Goal: Task Accomplishment & Management: Complete application form

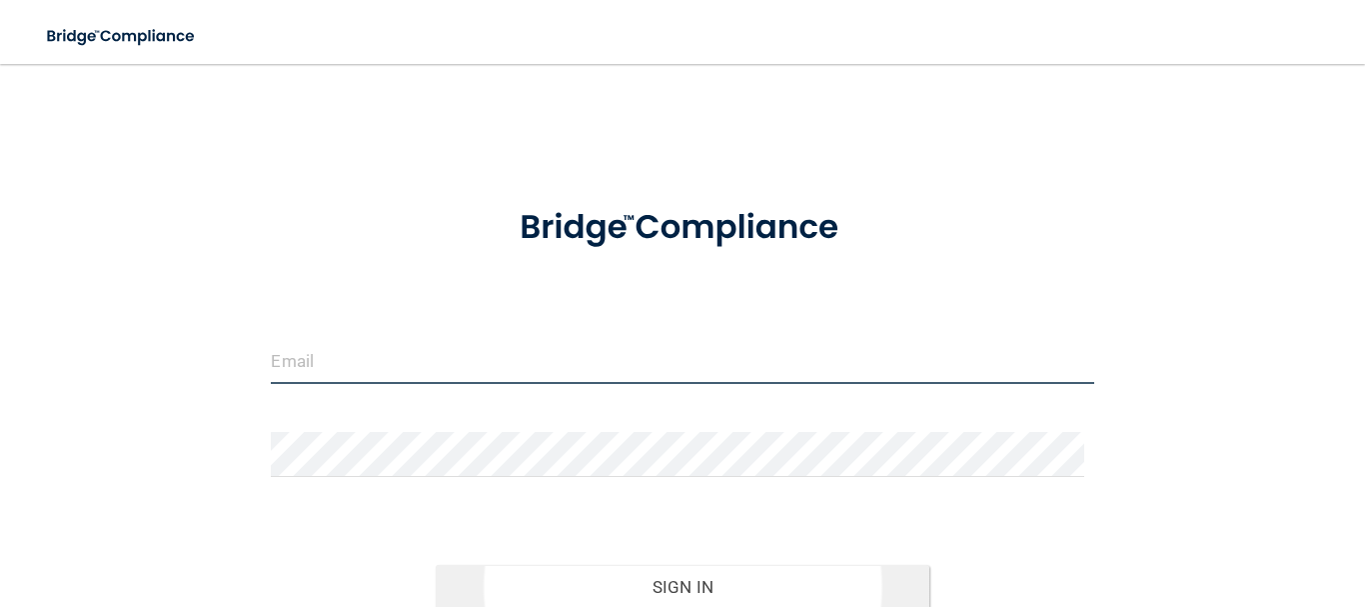
type input "[EMAIL_ADDRESS][DOMAIN_NAME]"
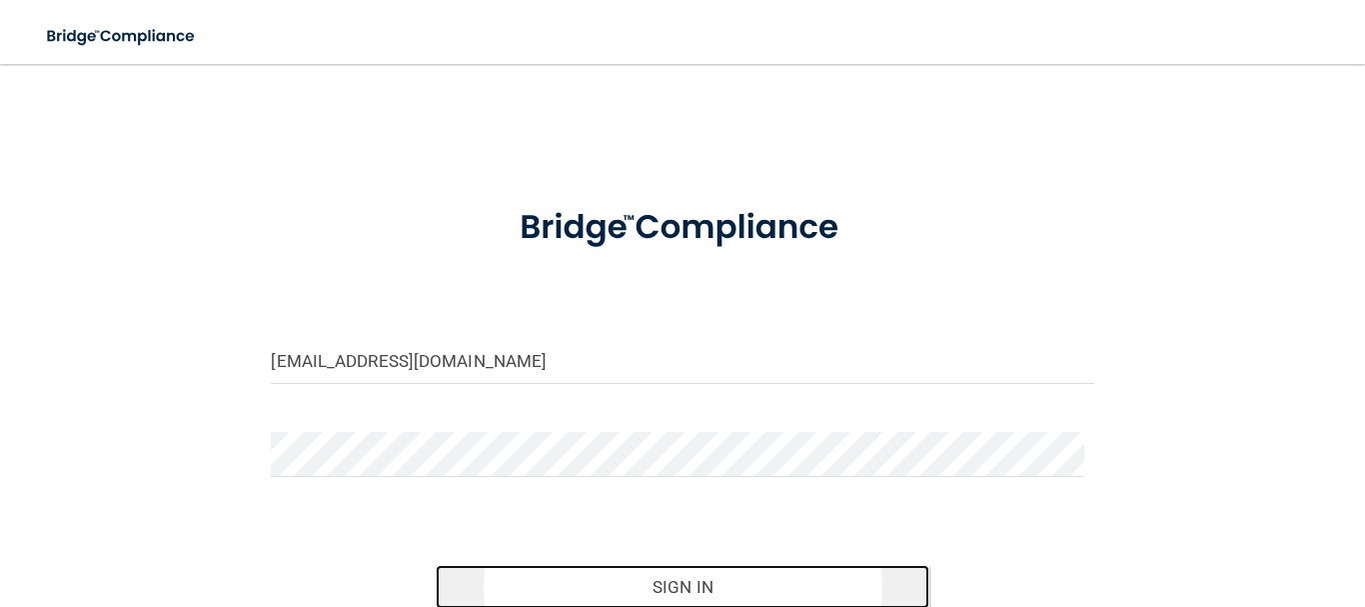
click at [648, 580] on button "Sign In" at bounding box center [683, 587] width 494 height 44
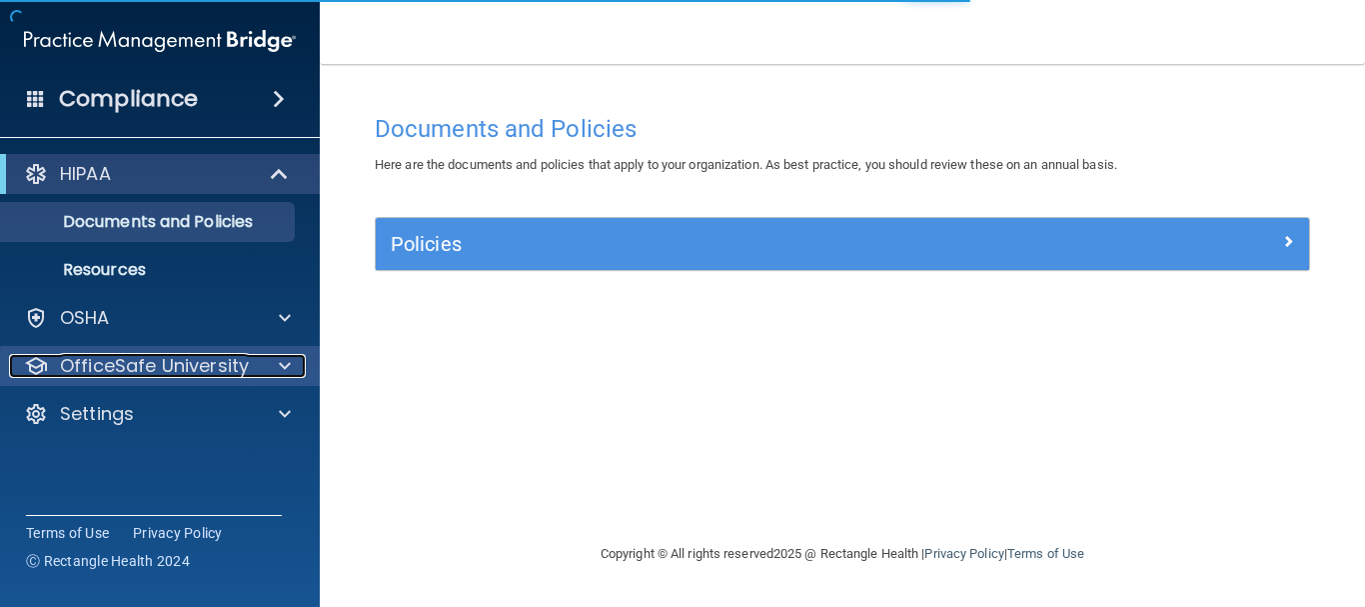
click at [131, 360] on p "OfficeSafe University" at bounding box center [154, 366] width 189 height 24
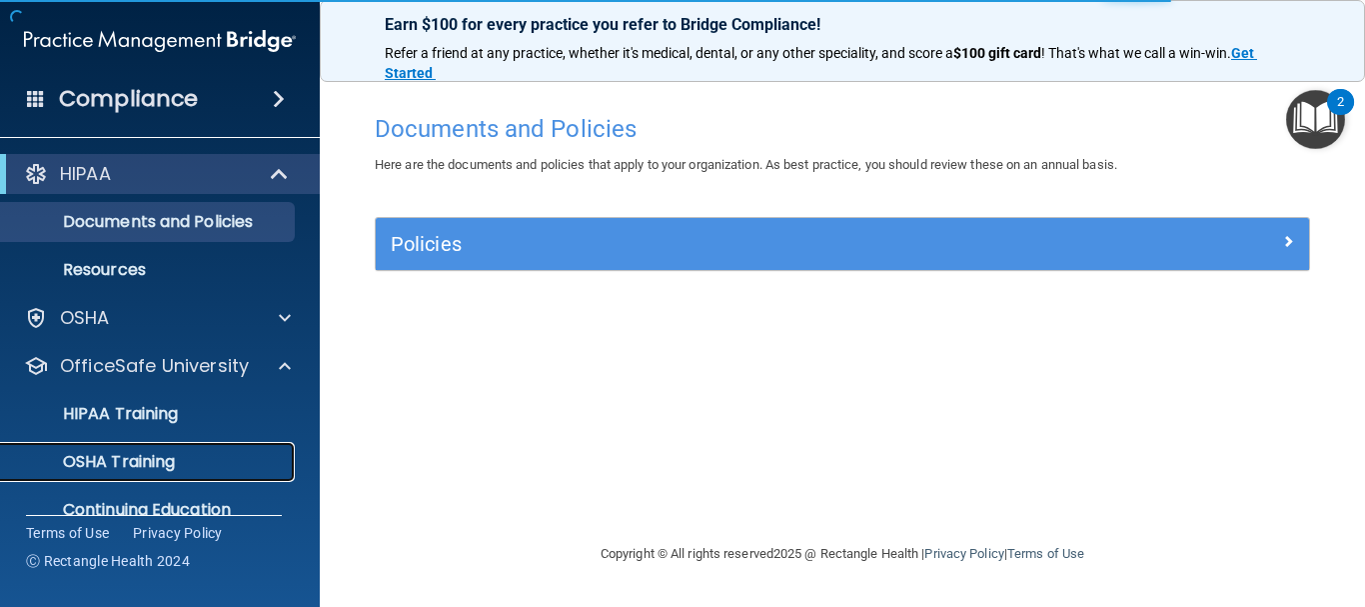
click at [114, 457] on p "OSHA Training" at bounding box center [94, 462] width 162 height 20
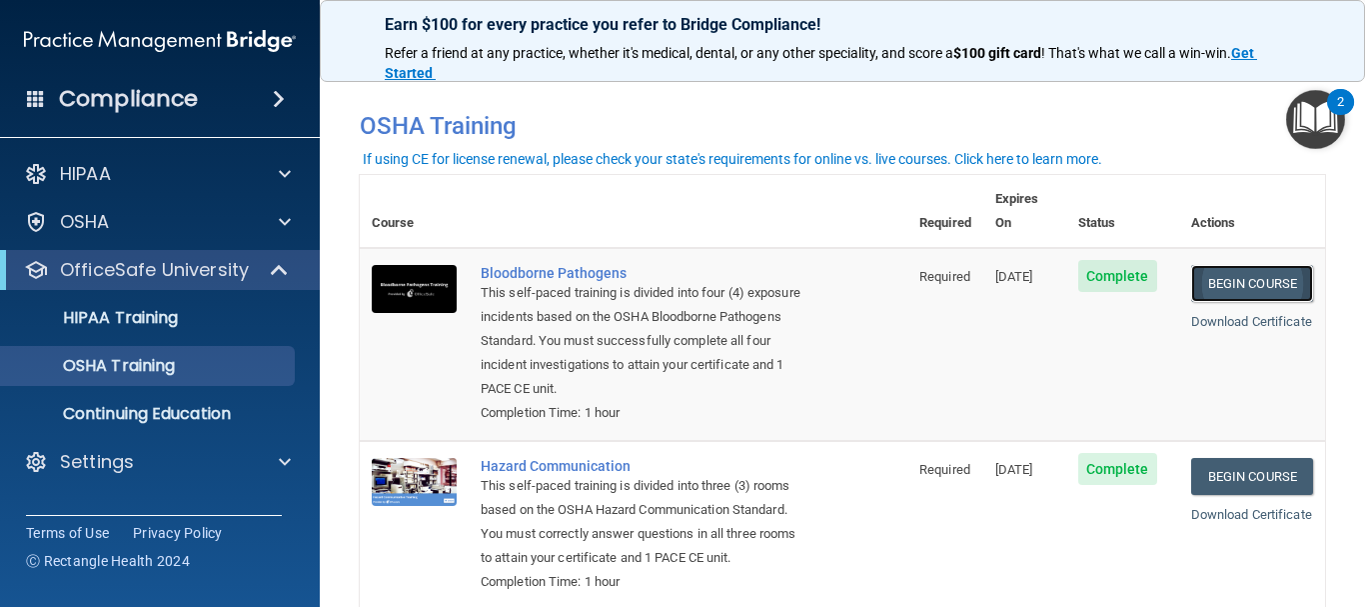
click at [1245, 265] on link "Begin Course" at bounding box center [1253, 283] width 122 height 37
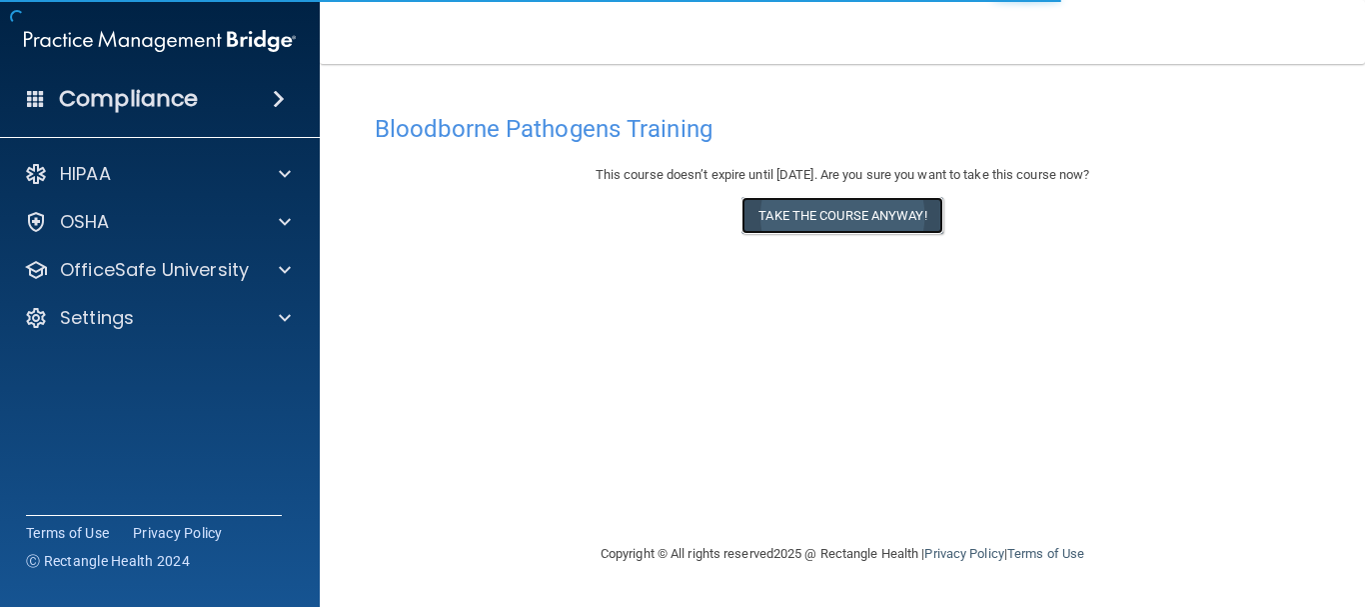
click at [911, 201] on button "Take the course anyway!" at bounding box center [842, 215] width 201 height 37
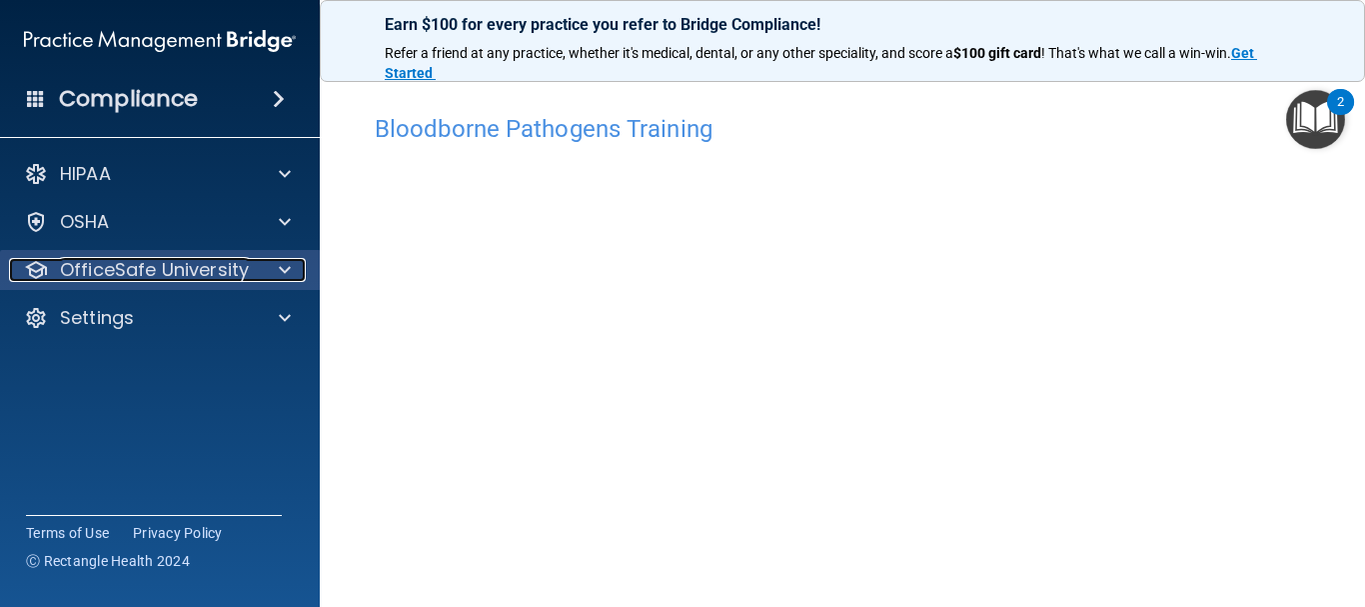
click at [126, 281] on p "OfficeSafe University" at bounding box center [154, 270] width 189 height 24
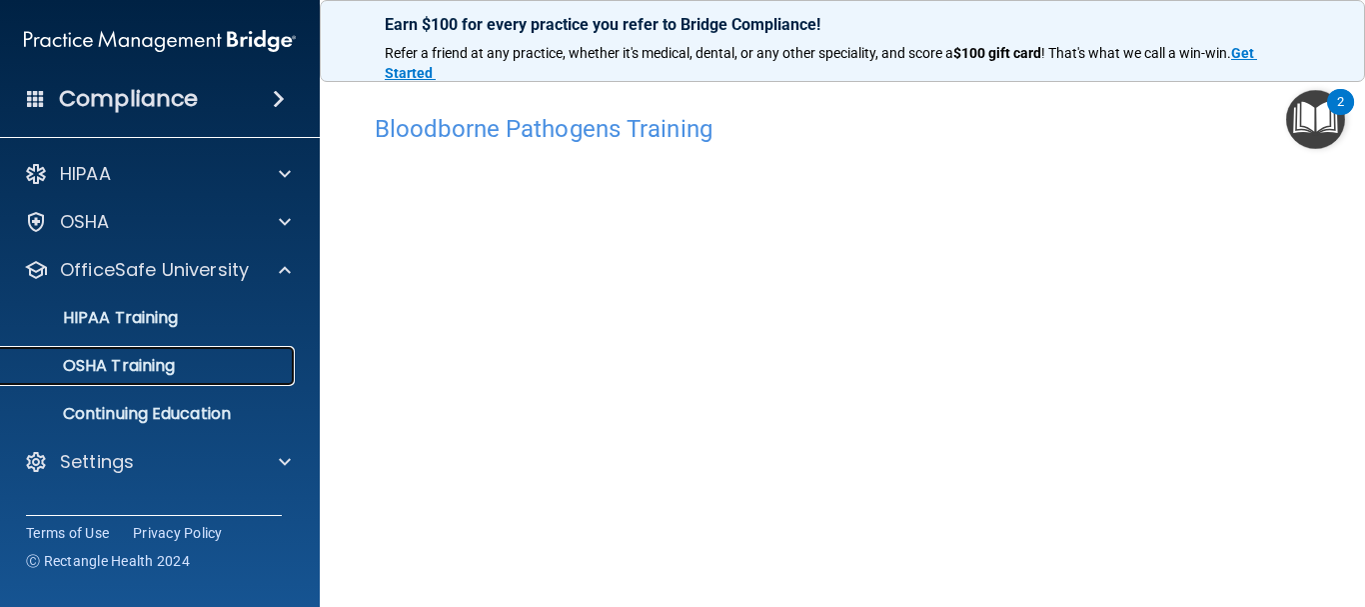
click at [131, 356] on p "OSHA Training" at bounding box center [94, 366] width 162 height 20
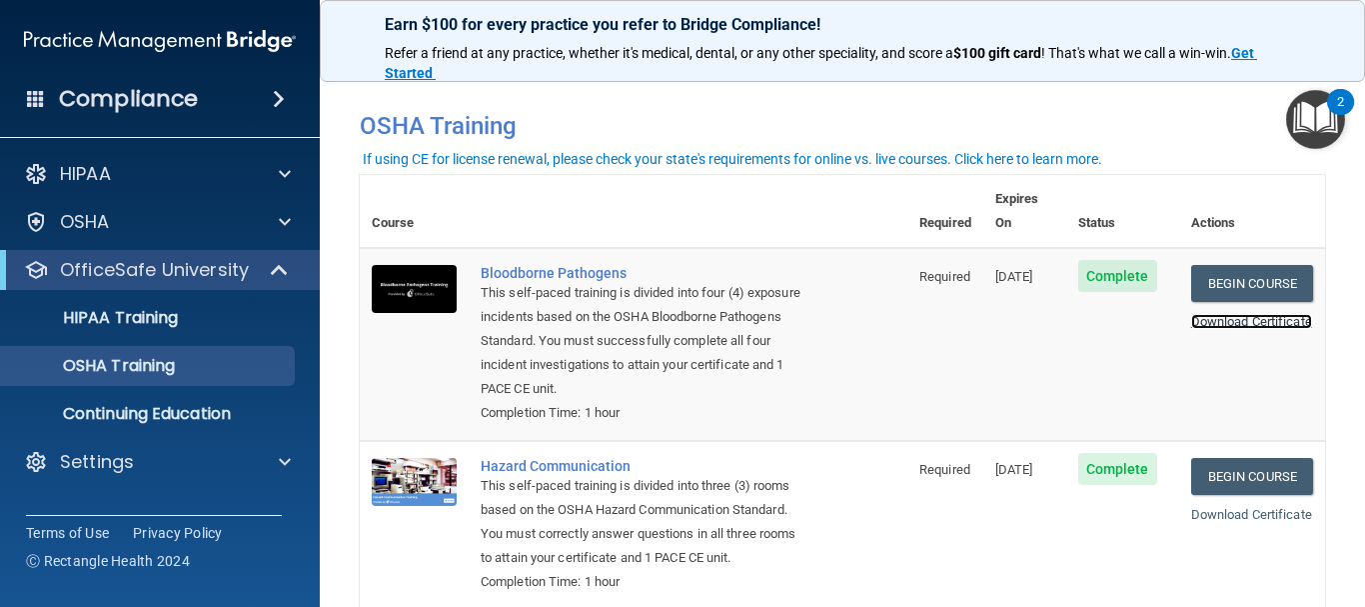
click at [1216, 314] on link "Download Certificate" at bounding box center [1252, 321] width 121 height 15
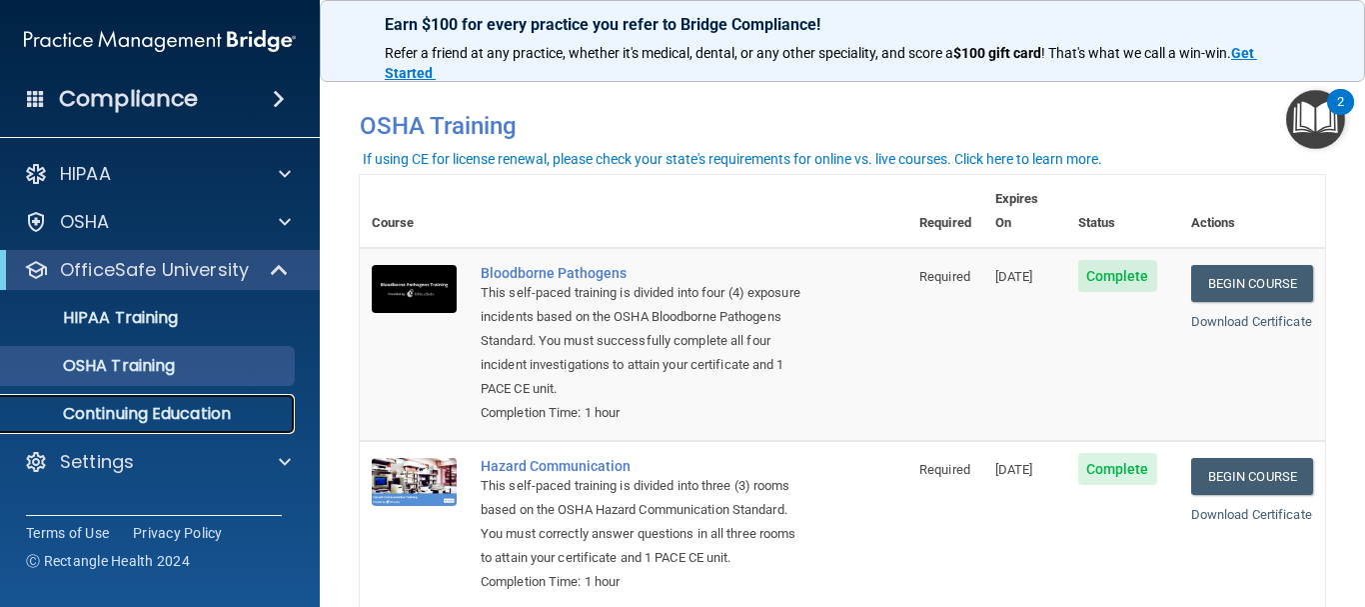
click at [205, 409] on p "Continuing Education" at bounding box center [149, 414] width 273 height 20
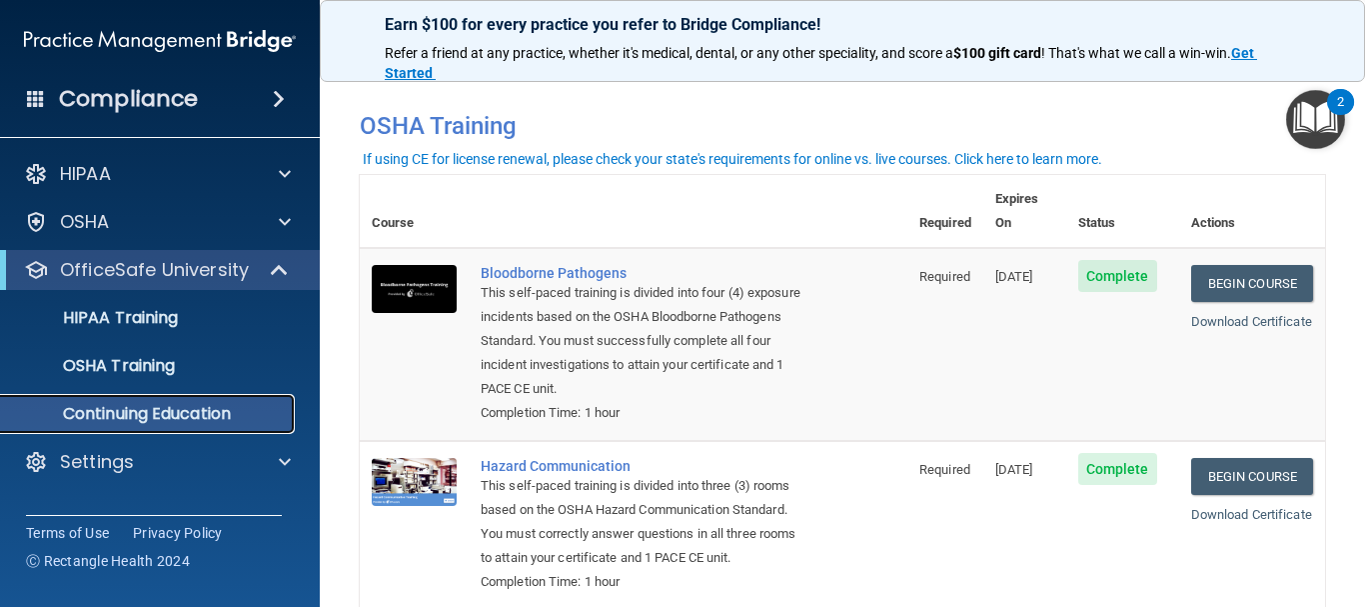
click at [208, 409] on p "Continuing Education" at bounding box center [149, 414] width 273 height 20
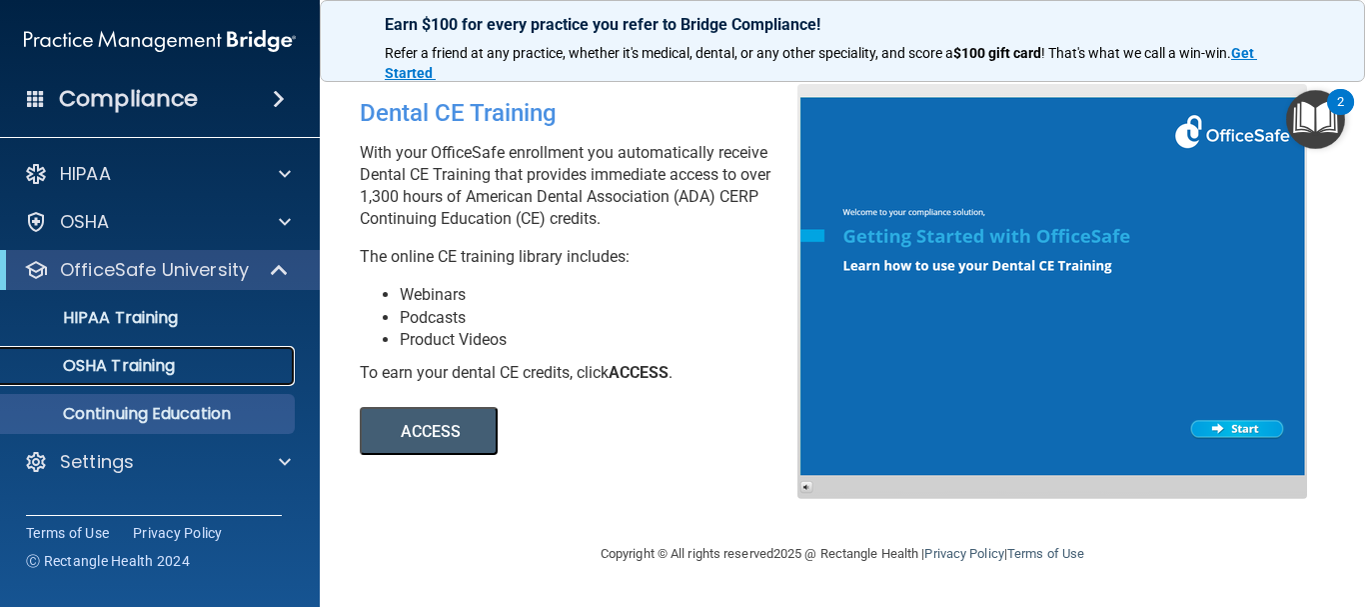
click at [156, 363] on p "OSHA Training" at bounding box center [94, 366] width 162 height 20
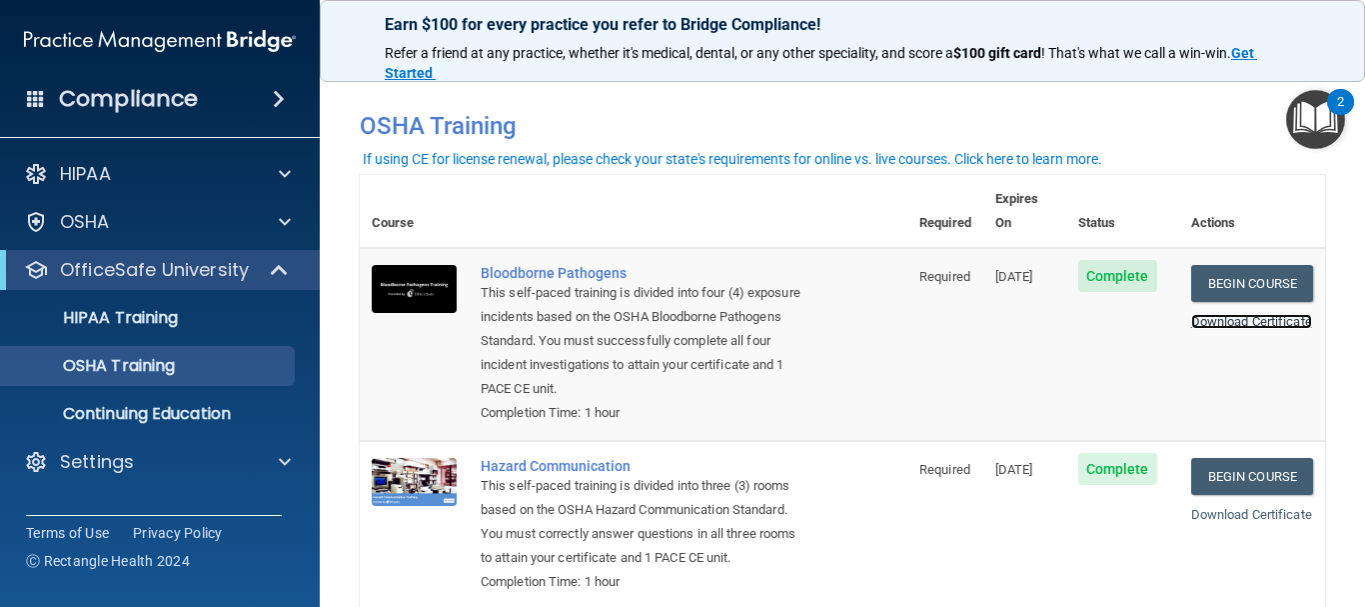
click at [1270, 314] on link "Download Certificate" at bounding box center [1252, 321] width 121 height 15
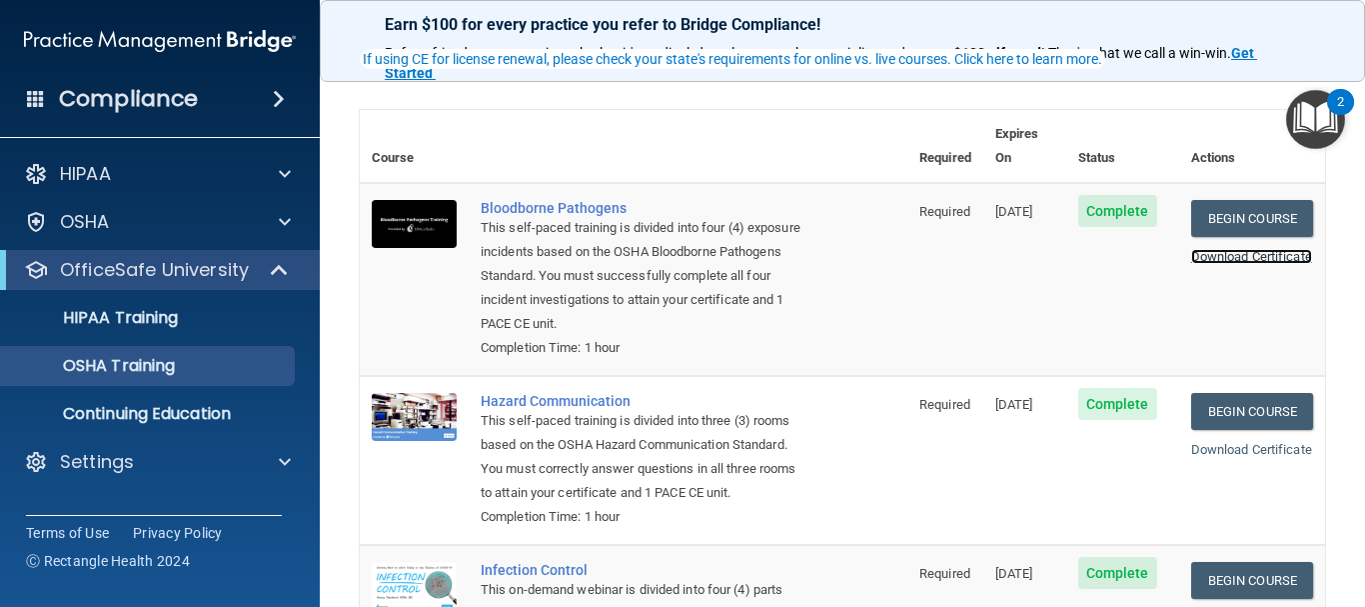
scroll to position [100, 0]
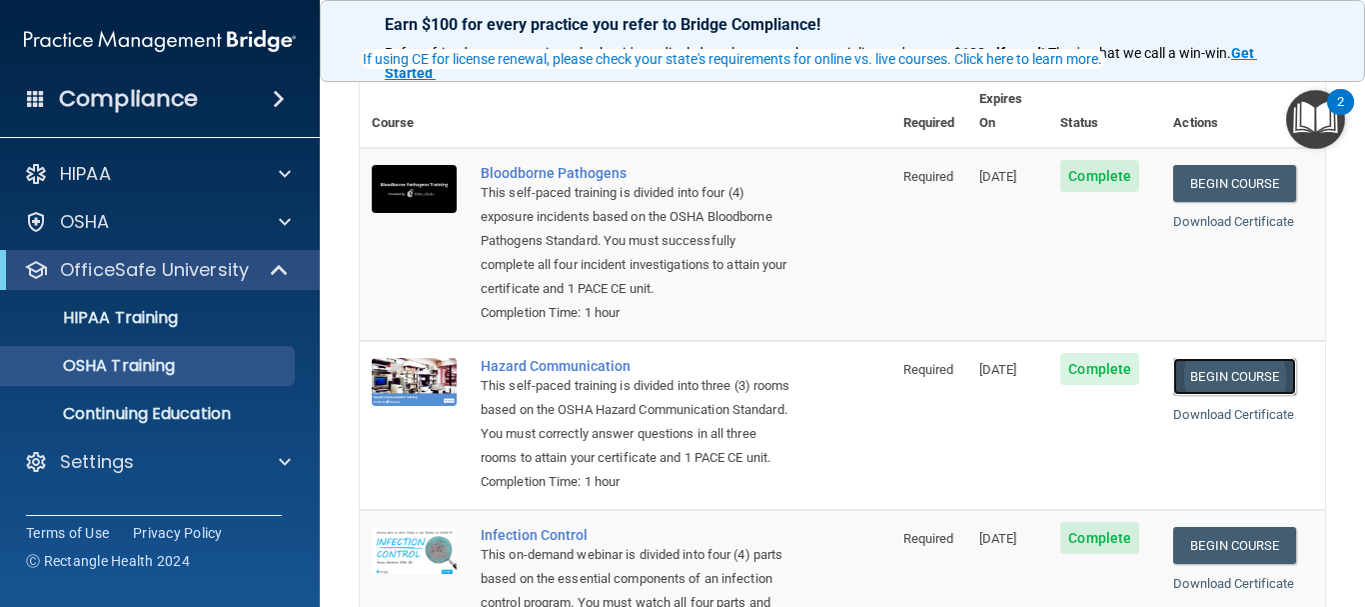
click at [1248, 375] on link "Begin Course" at bounding box center [1235, 376] width 122 height 37
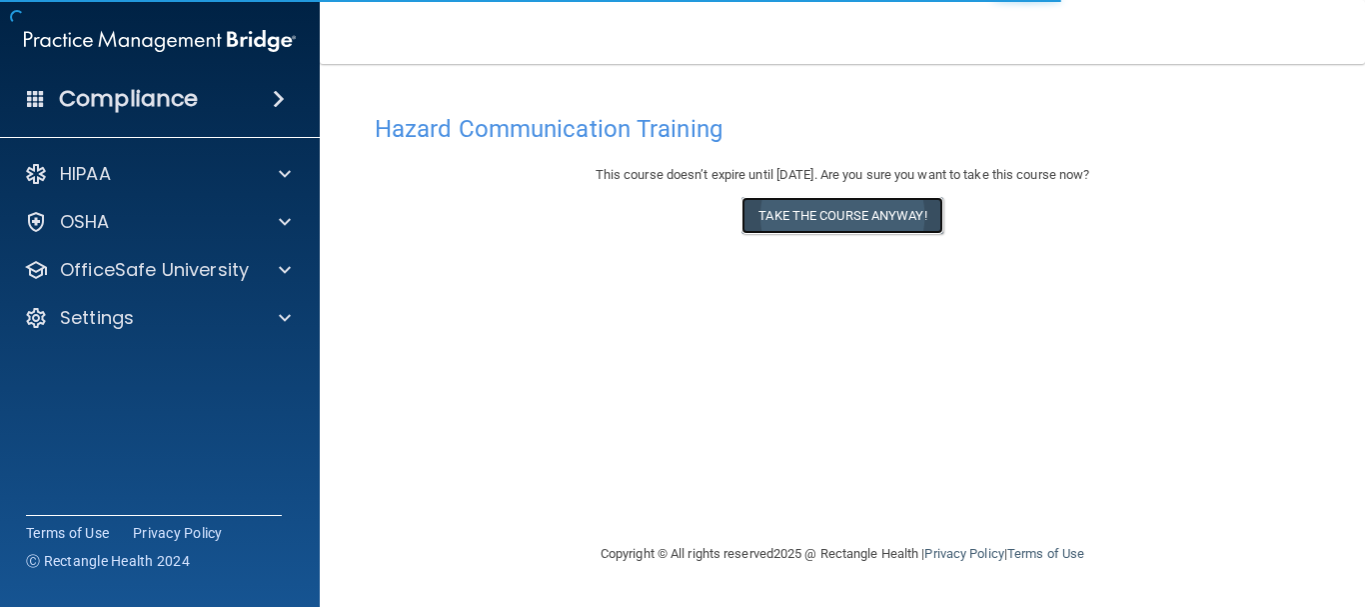
click at [856, 210] on button "Take the course anyway!" at bounding box center [842, 215] width 201 height 37
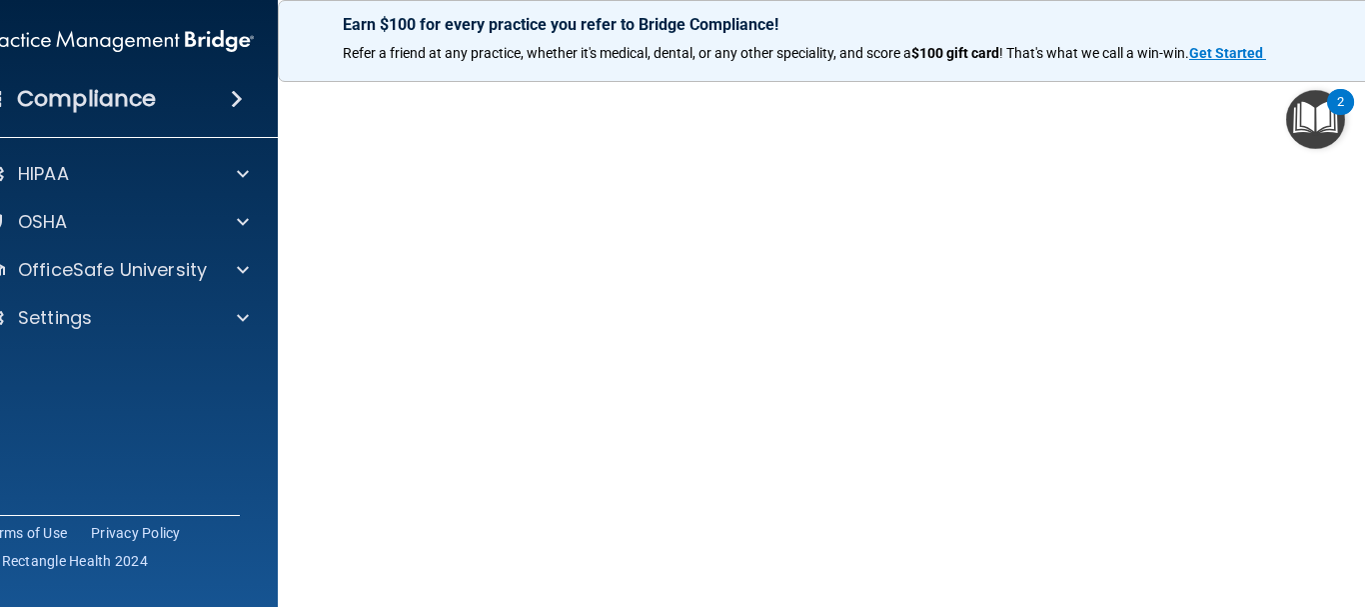
scroll to position [126, 0]
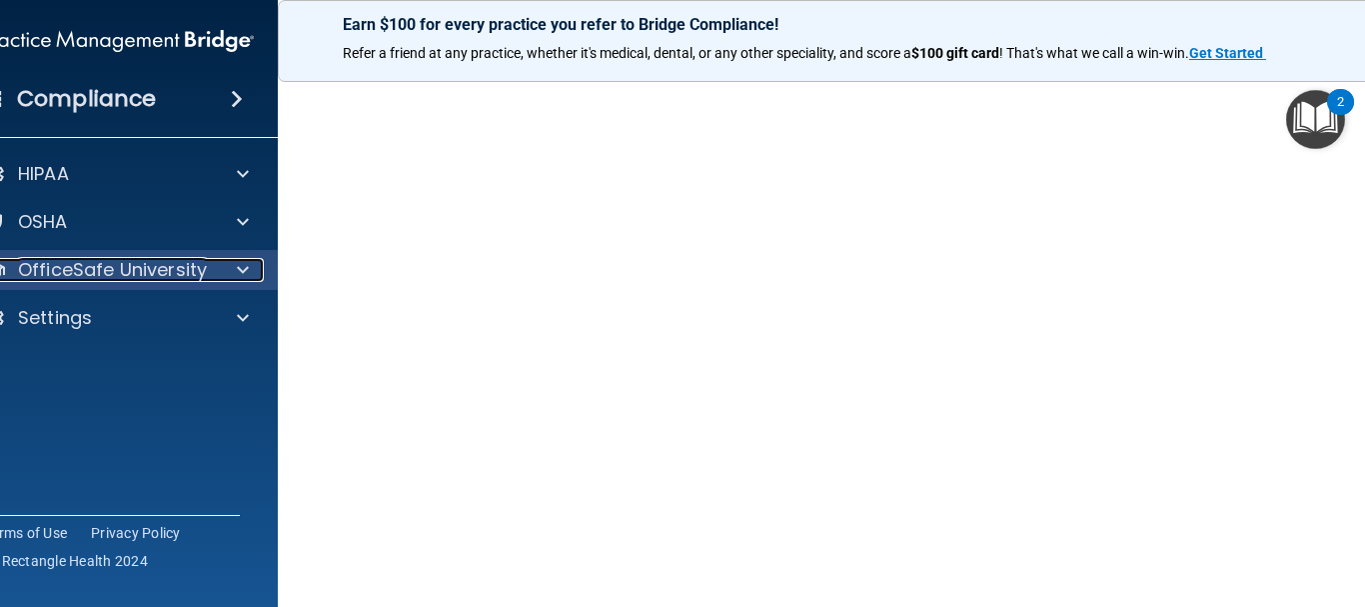
click at [237, 263] on span at bounding box center [243, 270] width 12 height 24
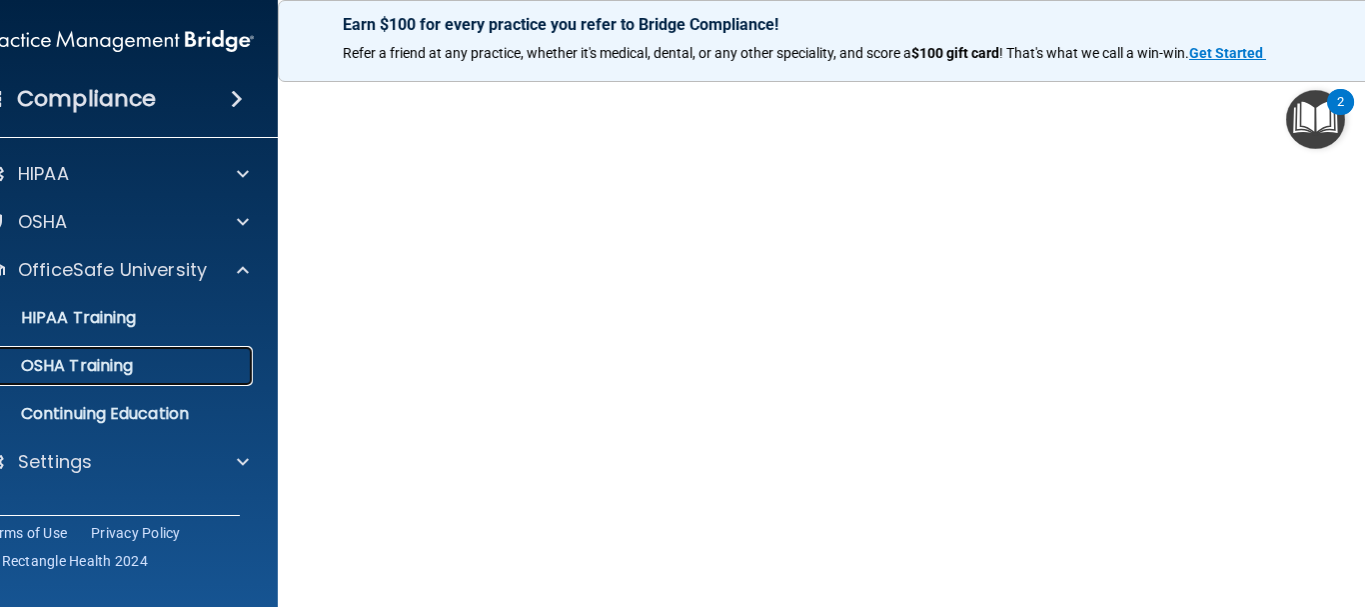
click at [139, 359] on div "OSHA Training" at bounding box center [107, 366] width 273 height 20
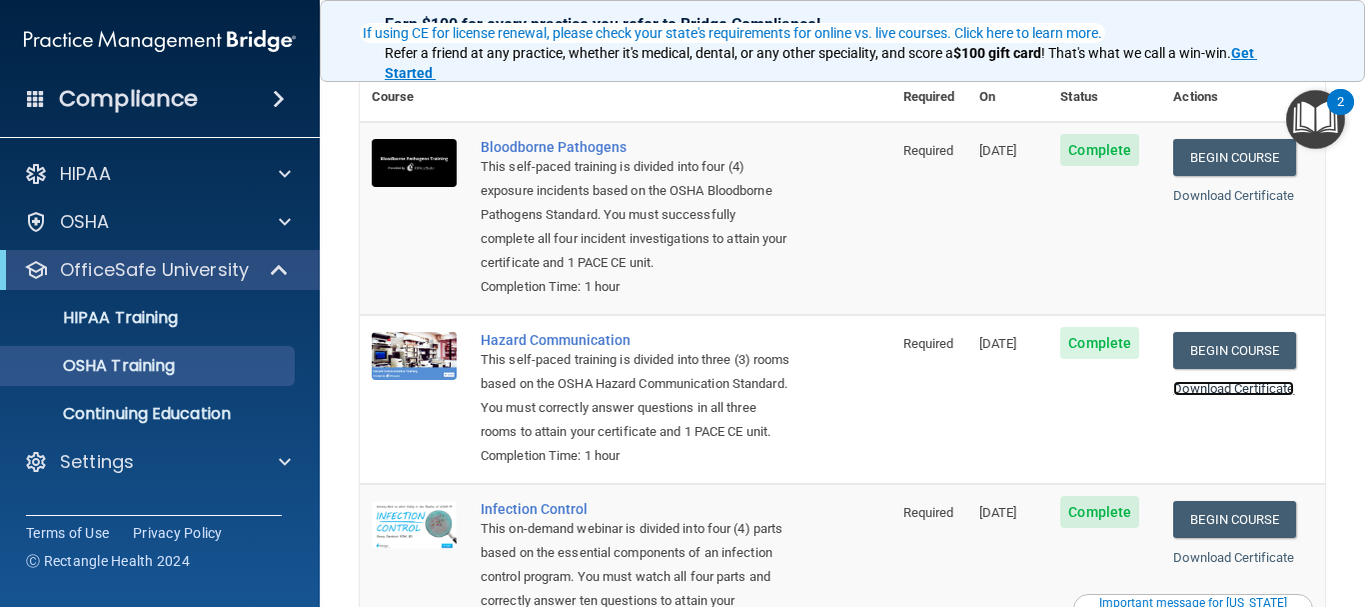
click at [1224, 386] on link "Download Certificate" at bounding box center [1234, 388] width 121 height 15
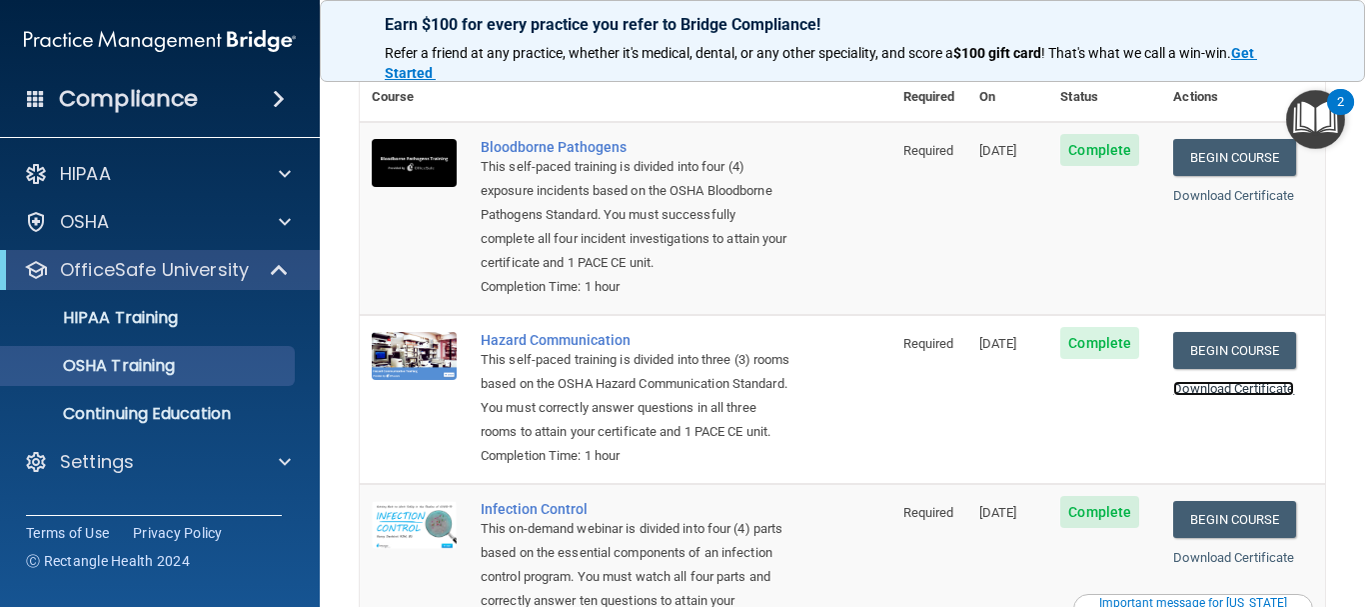
scroll to position [226, 0]
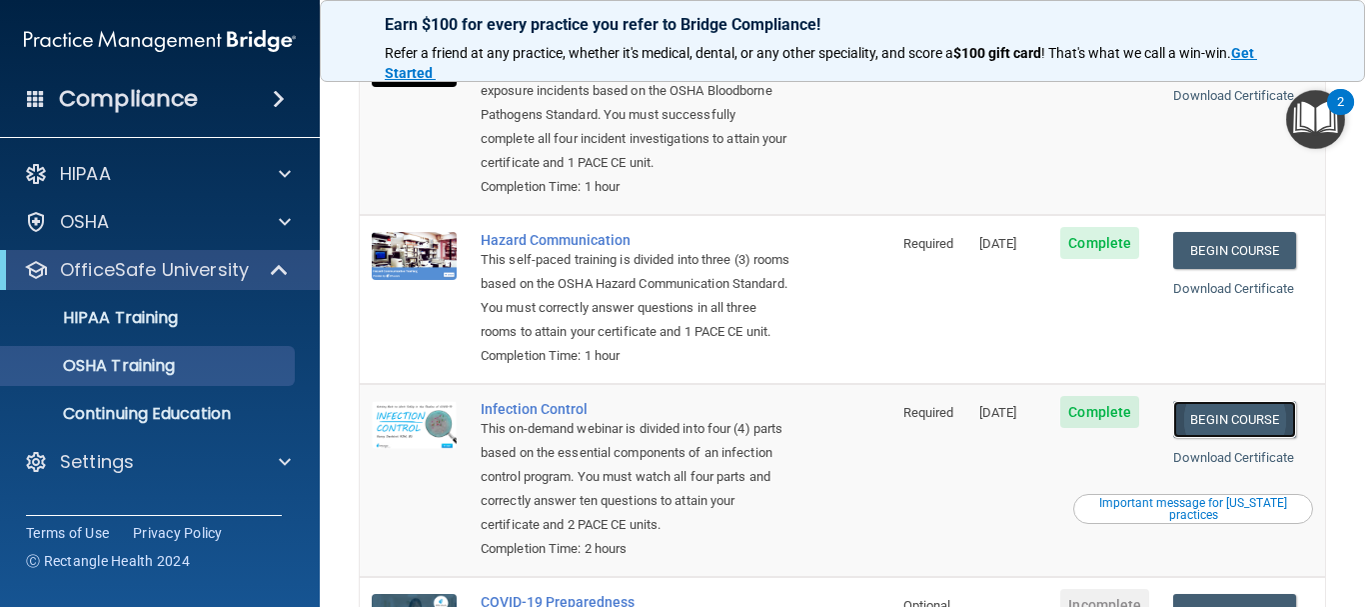
click at [1247, 438] on link "Begin Course" at bounding box center [1235, 419] width 122 height 37
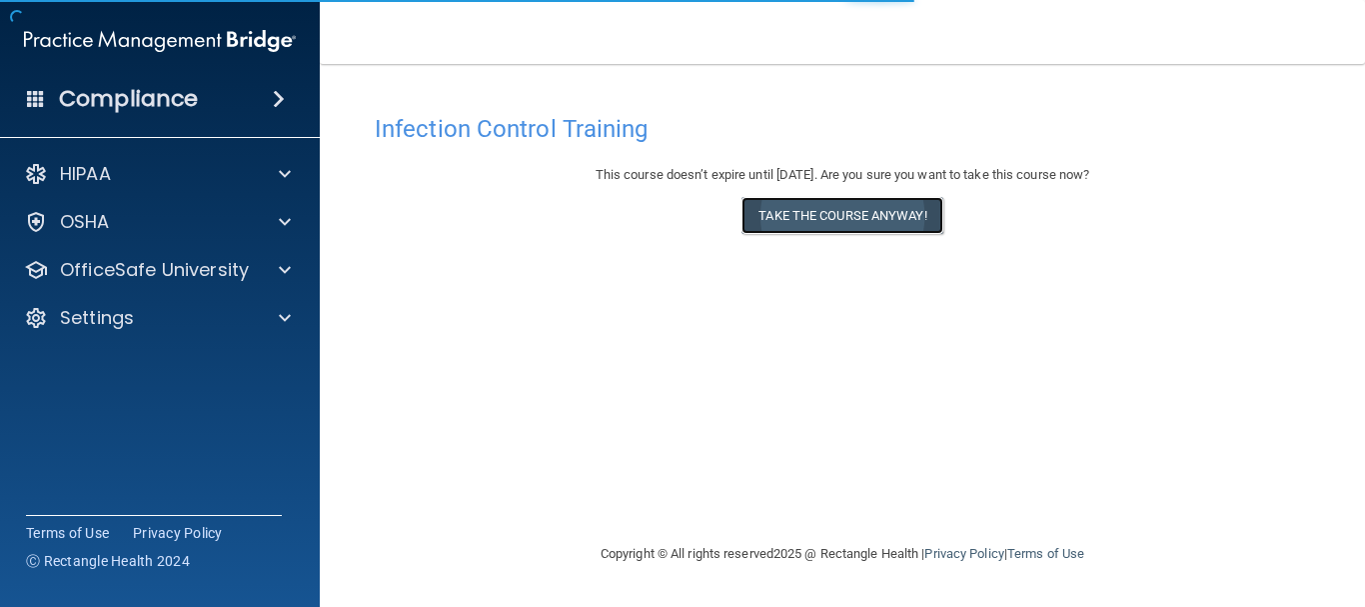
click at [831, 215] on button "Take the course anyway!" at bounding box center [842, 215] width 201 height 37
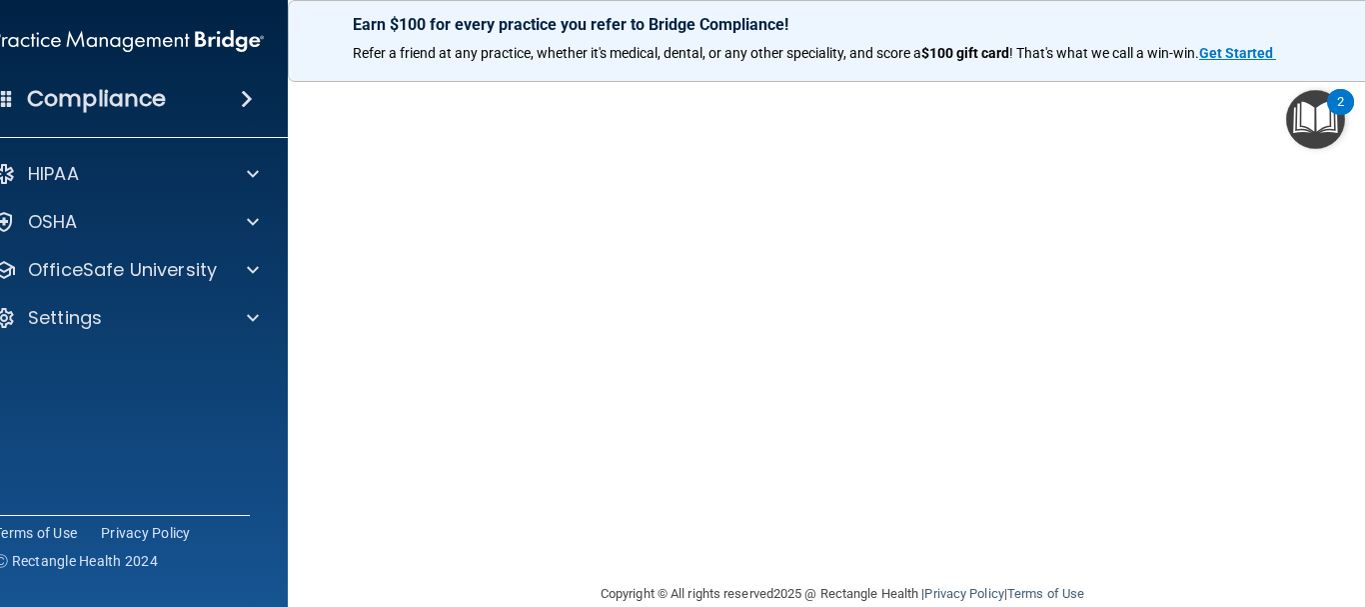
scroll to position [249, 0]
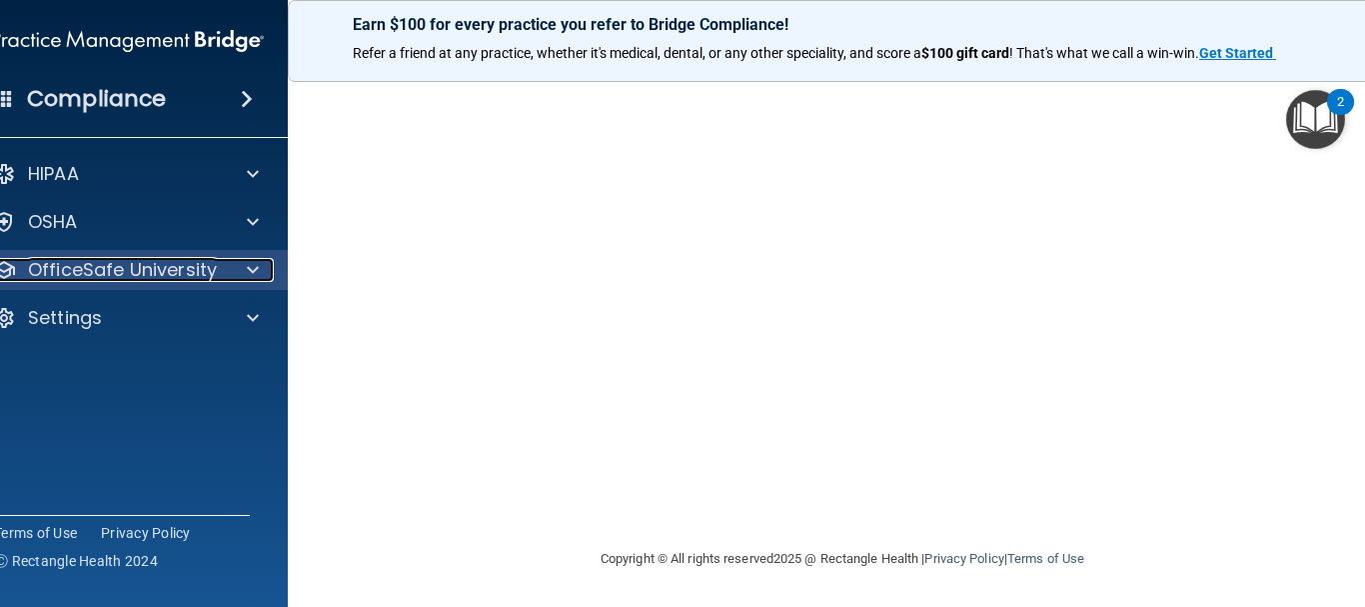
click at [54, 272] on p "OfficeSafe University" at bounding box center [122, 270] width 189 height 24
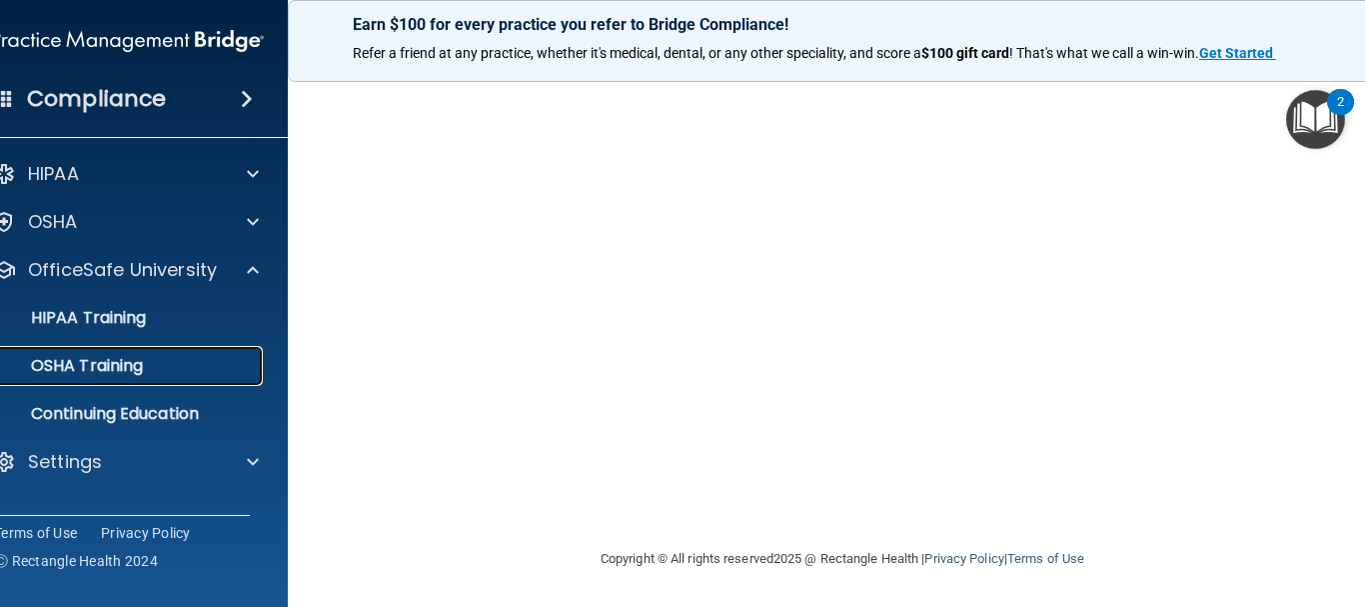
click at [142, 352] on link "OSHA Training" at bounding box center [105, 366] width 315 height 40
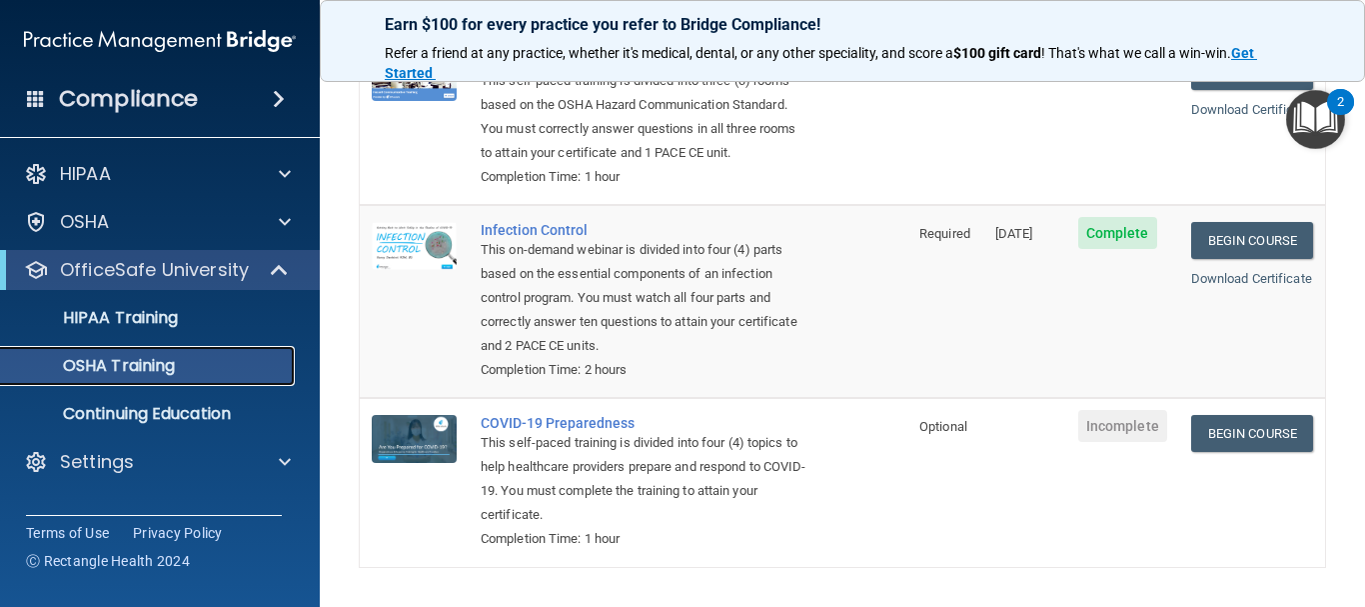
scroll to position [497, 0]
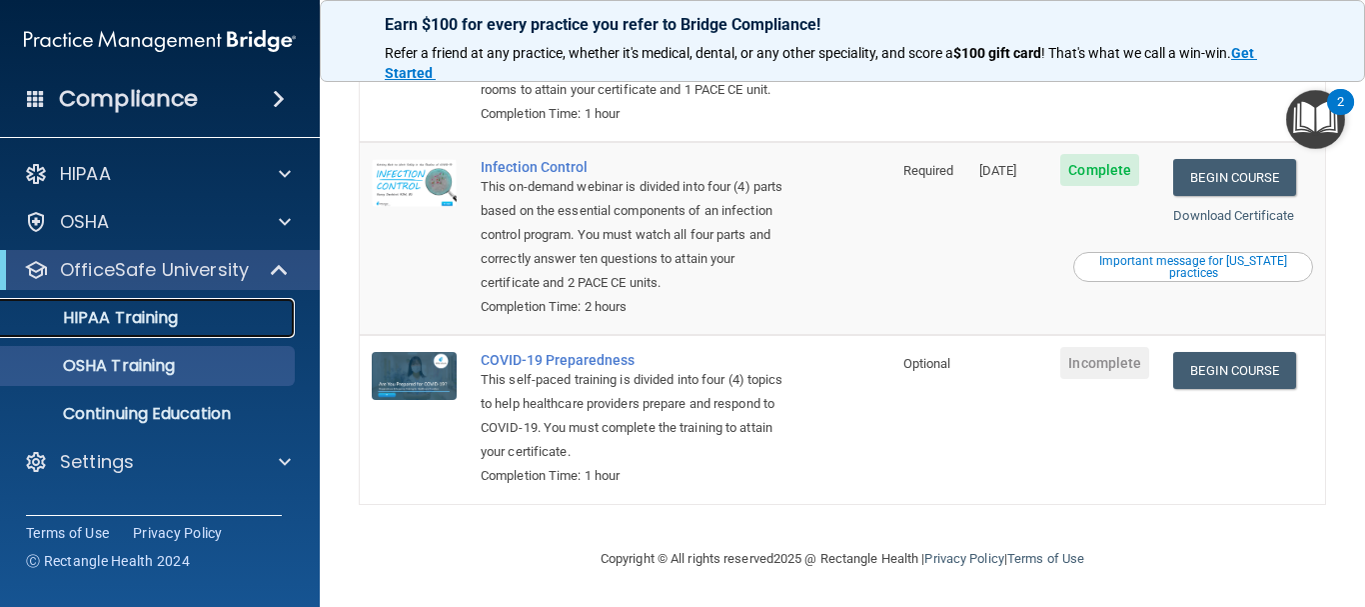
click at [132, 314] on p "HIPAA Training" at bounding box center [95, 318] width 165 height 20
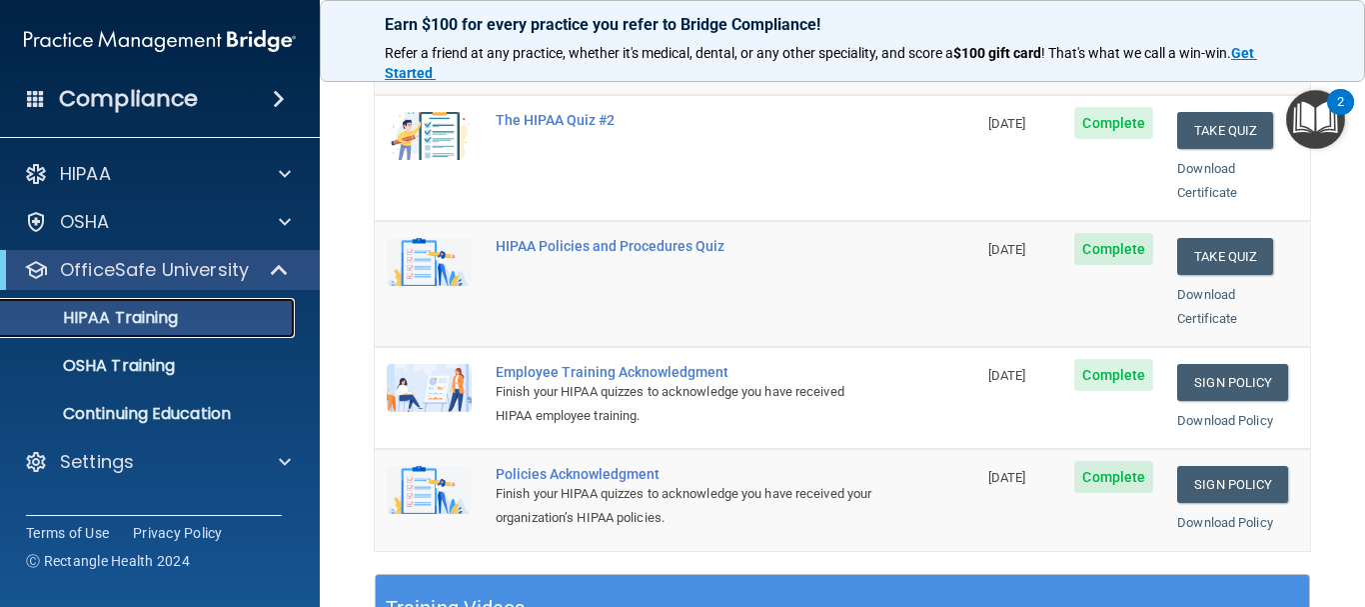
scroll to position [371, 0]
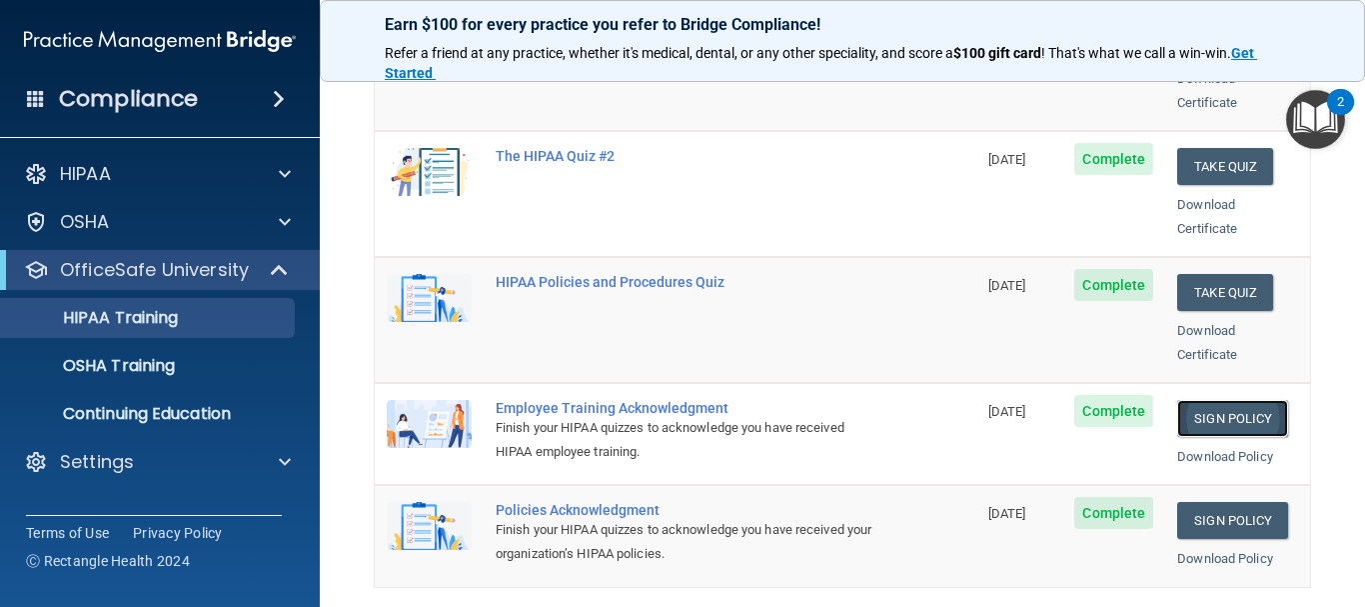
click at [1226, 400] on link "Sign Policy" at bounding box center [1233, 418] width 111 height 37
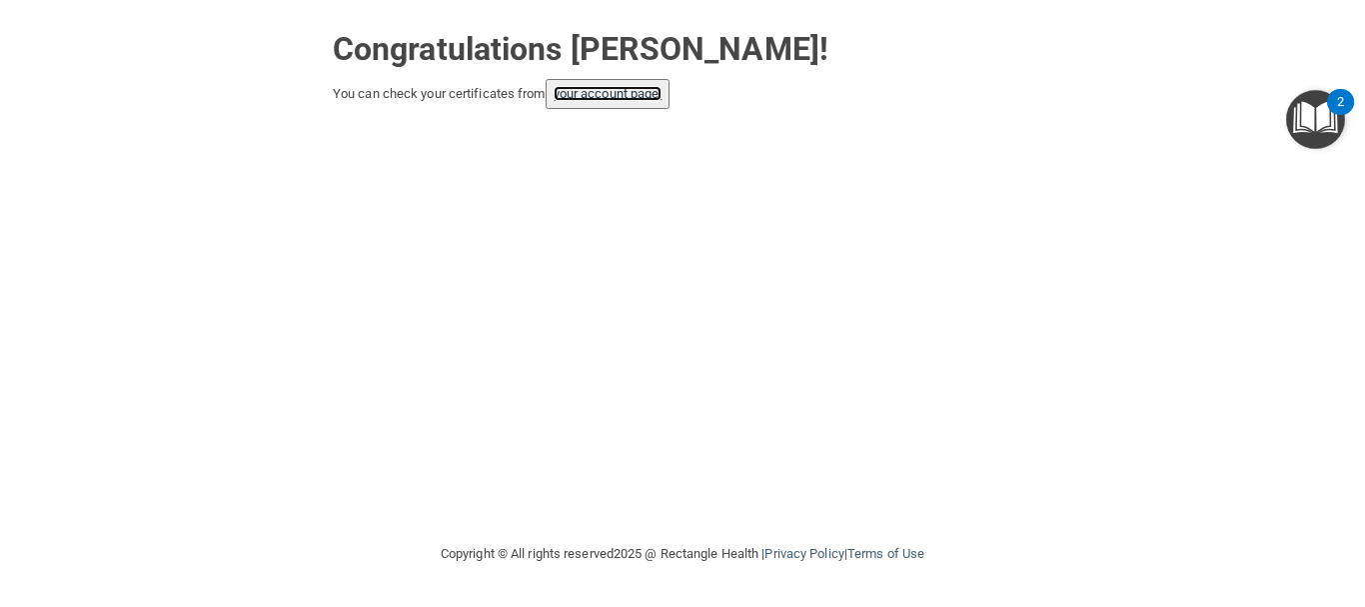
click at [610, 89] on link "your account page!" at bounding box center [608, 93] width 109 height 15
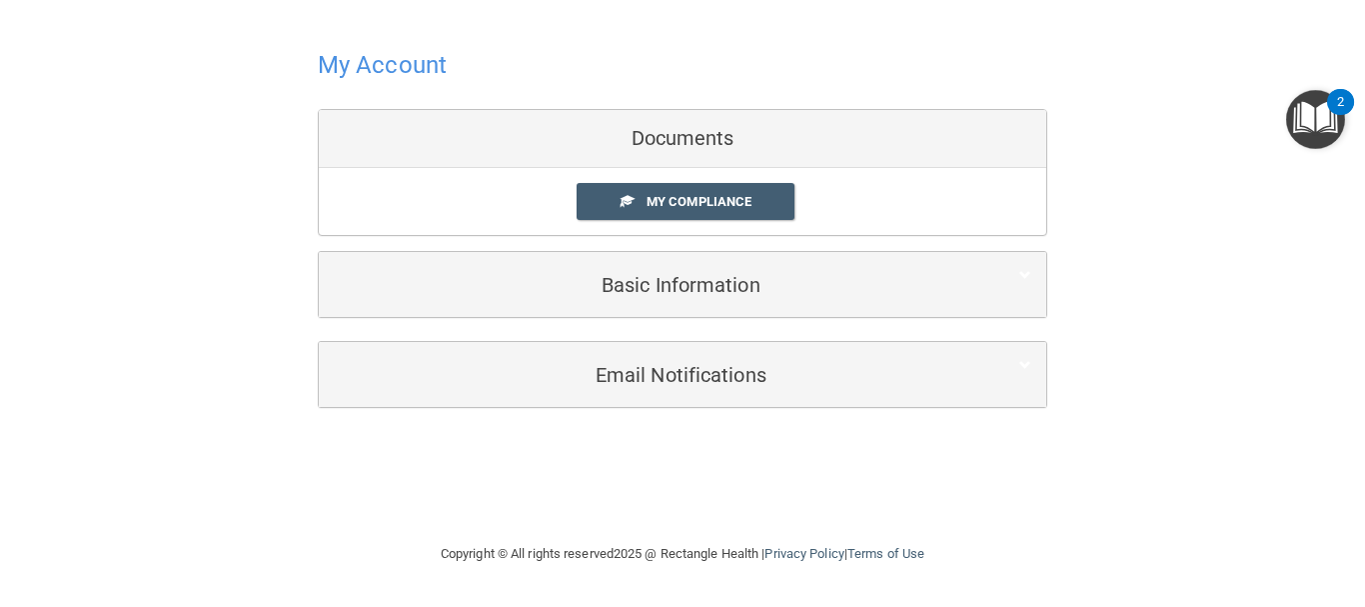
click at [680, 142] on div "Documents" at bounding box center [683, 139] width 728 height 58
click at [694, 200] on span "My Compliance" at bounding box center [699, 201] width 105 height 15
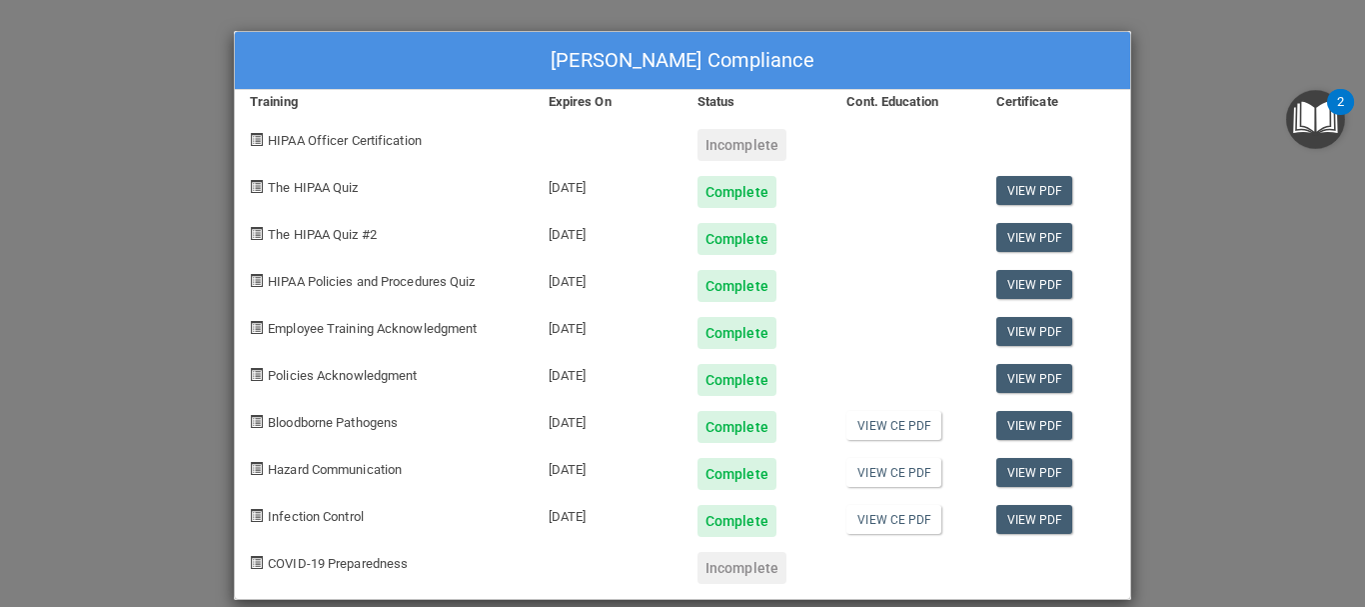
scroll to position [24, 0]
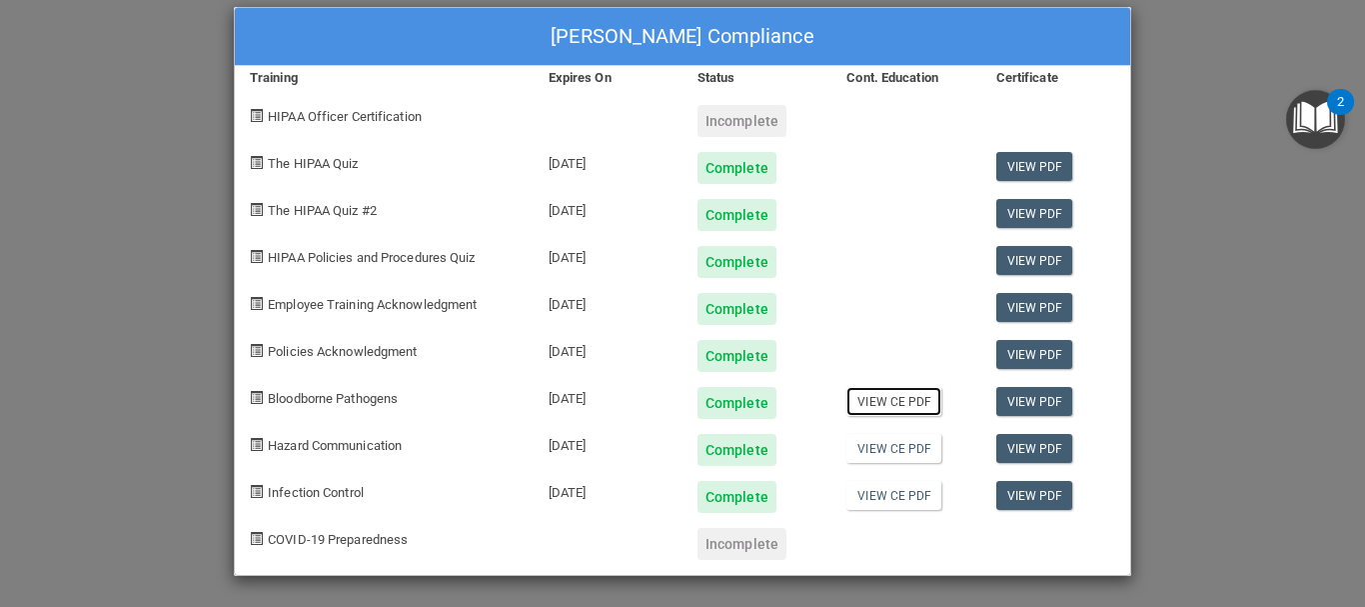
click at [901, 396] on link "View CE PDF" at bounding box center [894, 401] width 95 height 29
click at [868, 450] on link "View CE PDF" at bounding box center [894, 448] width 95 height 29
click at [913, 496] on link "View CE PDF" at bounding box center [894, 495] width 95 height 29
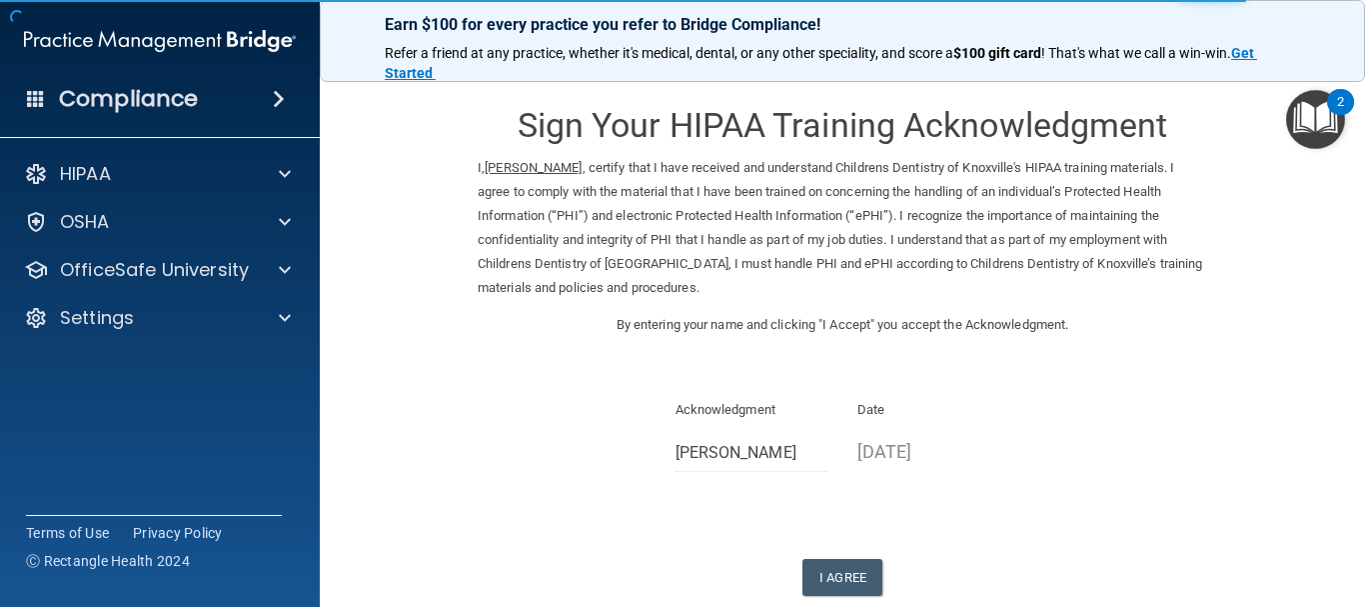
click at [941, 448] on p "[DATE]" at bounding box center [934, 451] width 153 height 33
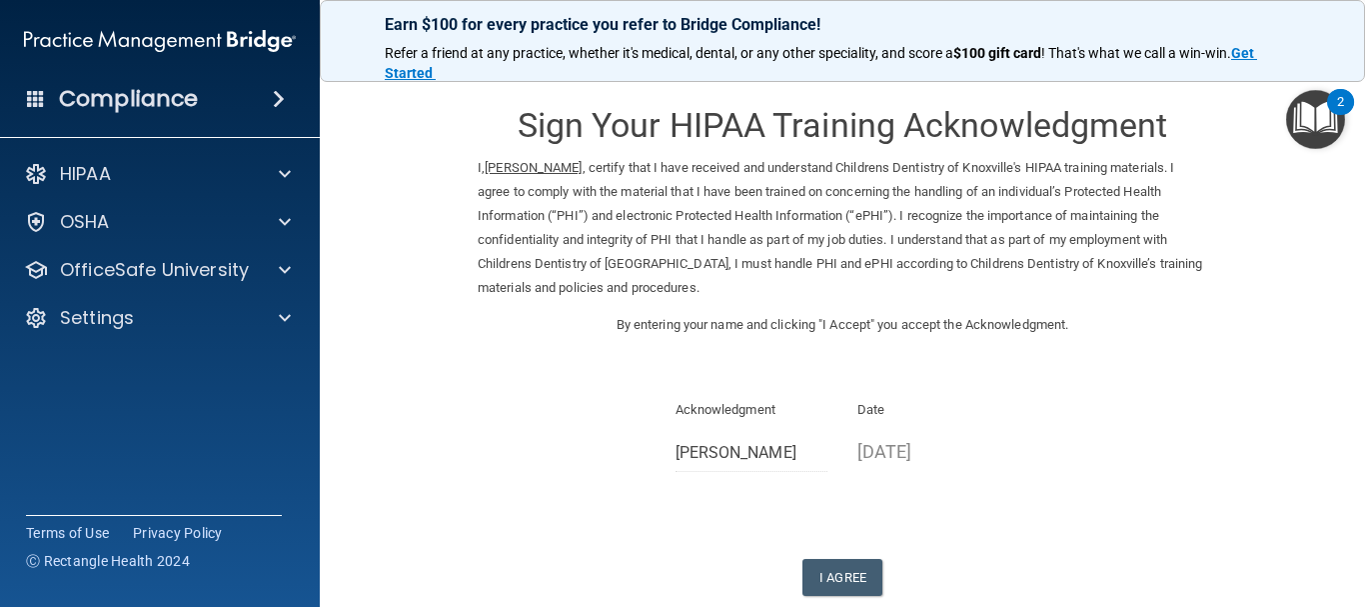
drag, startPoint x: 939, startPoint y: 450, endPoint x: 953, endPoint y: 448, distance: 14.1
click at [949, 450] on p "[DATE]" at bounding box center [934, 451] width 153 height 33
click at [979, 444] on p "[DATE]" at bounding box center [934, 451] width 153 height 33
click at [851, 571] on button "I Agree" at bounding box center [843, 577] width 80 height 37
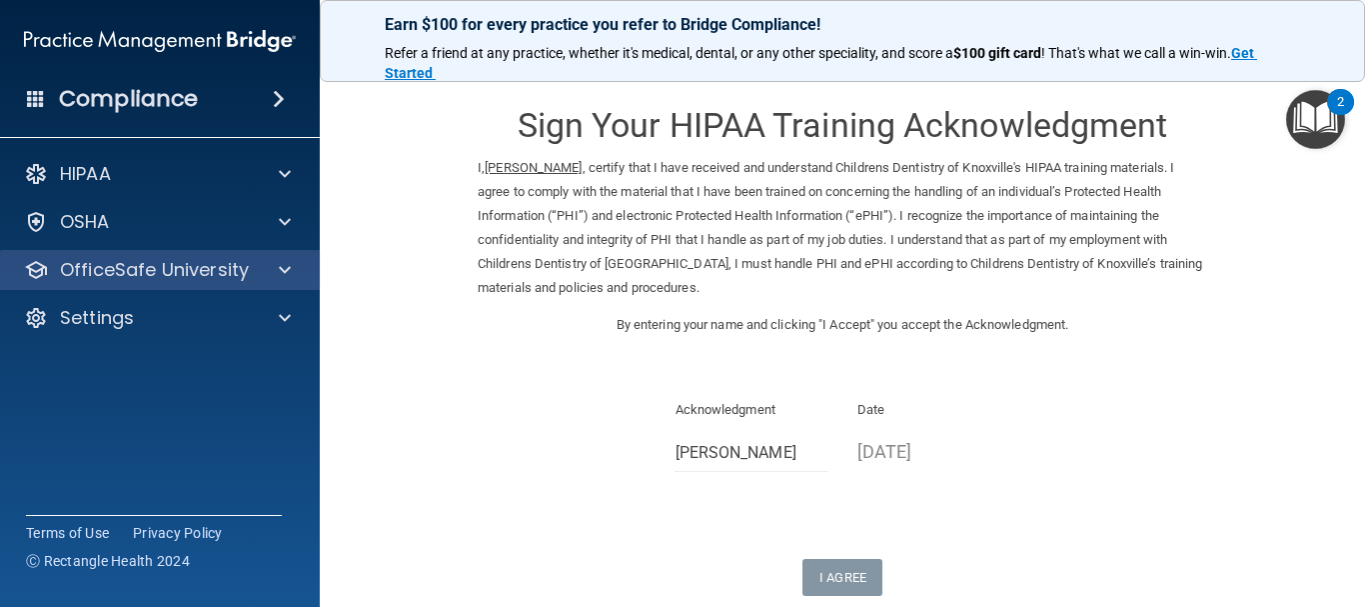
click at [292, 257] on div "OfficeSafe University" at bounding box center [160, 270] width 321 height 40
click at [288, 266] on span at bounding box center [285, 270] width 12 height 24
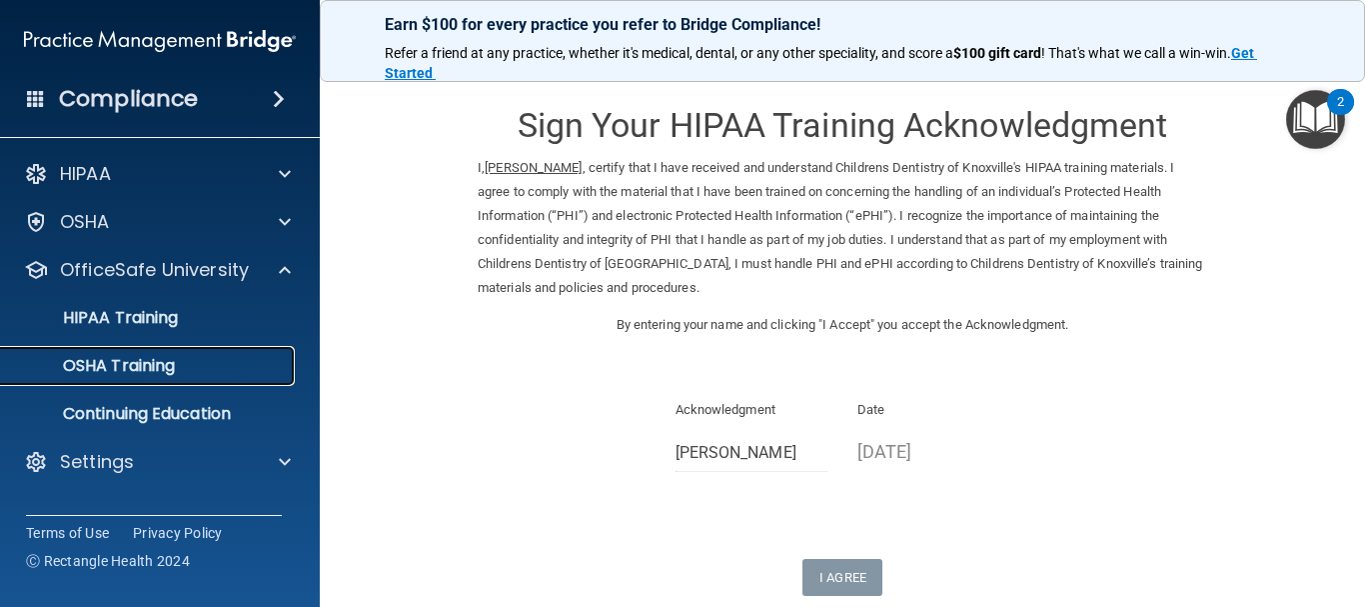
click at [267, 362] on div "OSHA Training" at bounding box center [149, 366] width 273 height 20
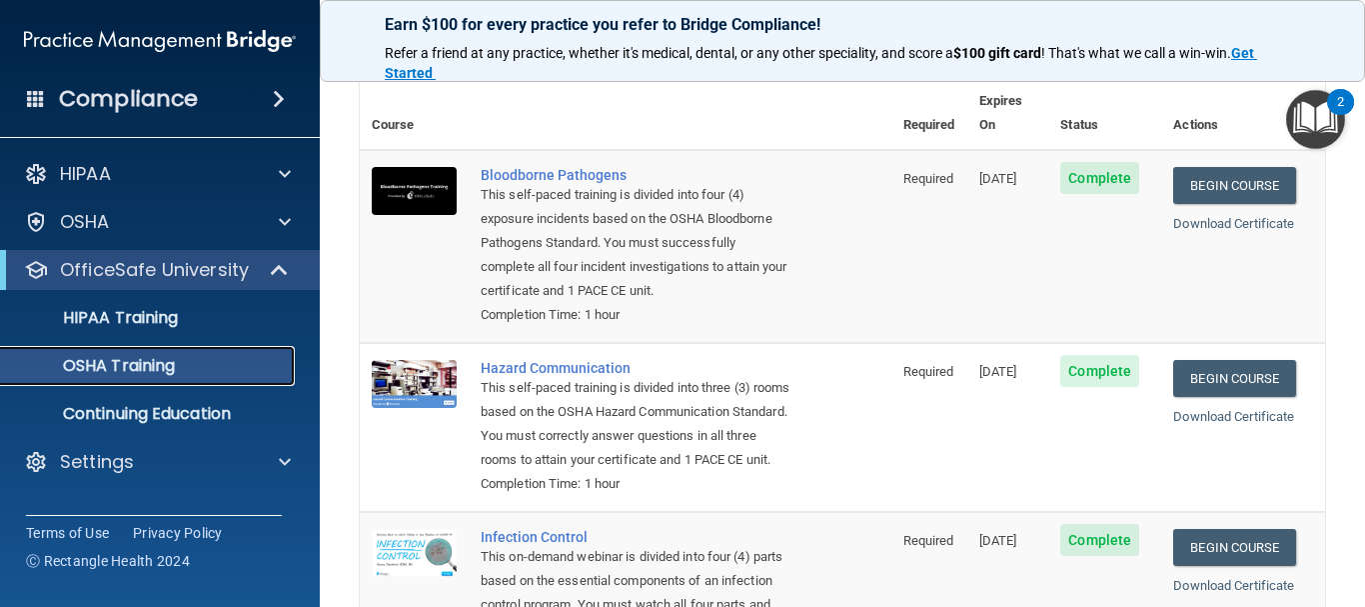
scroll to position [97, 0]
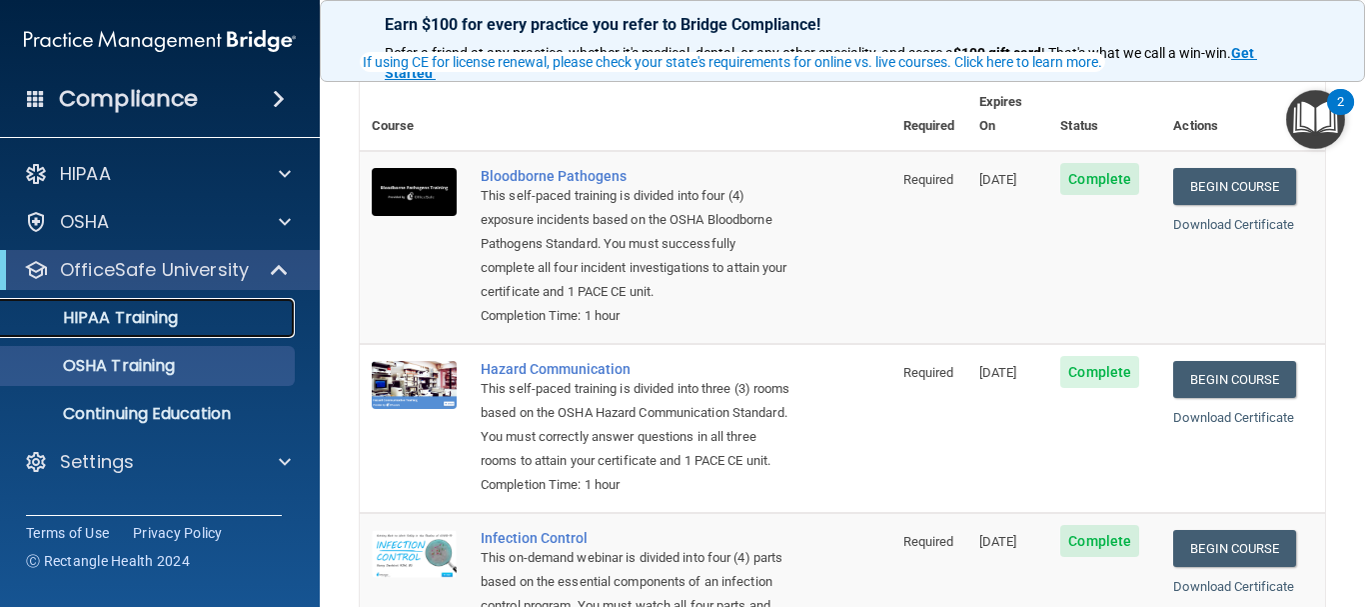
click at [167, 311] on p "HIPAA Training" at bounding box center [95, 318] width 165 height 20
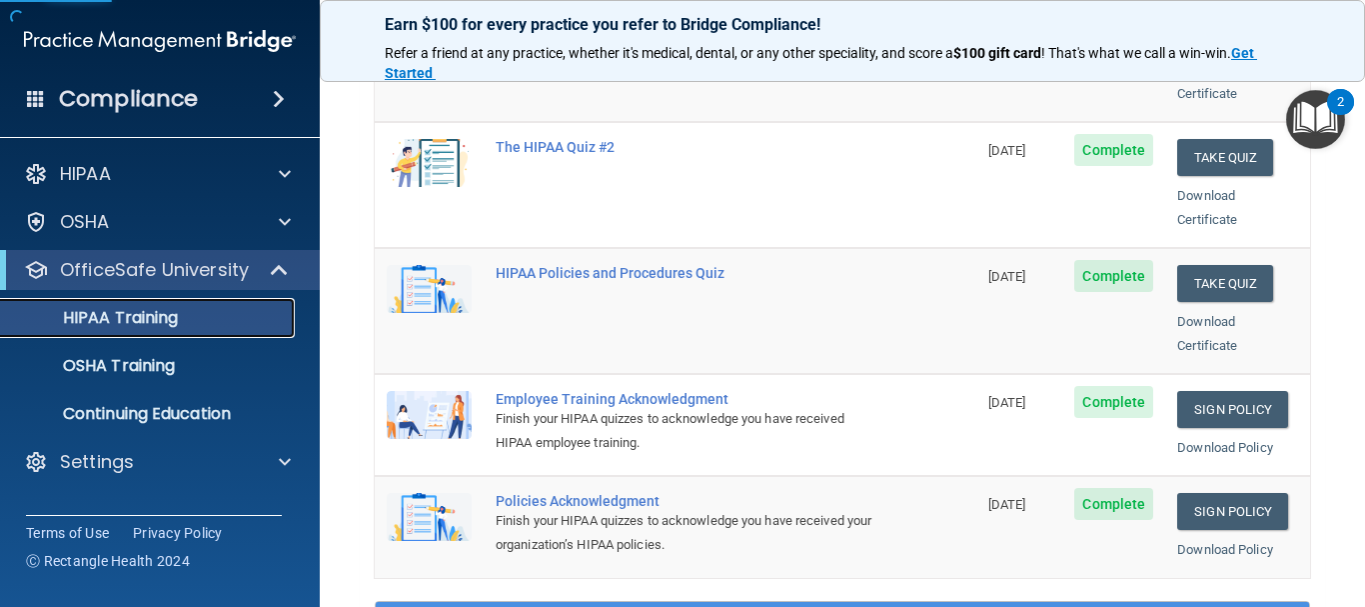
scroll to position [397, 0]
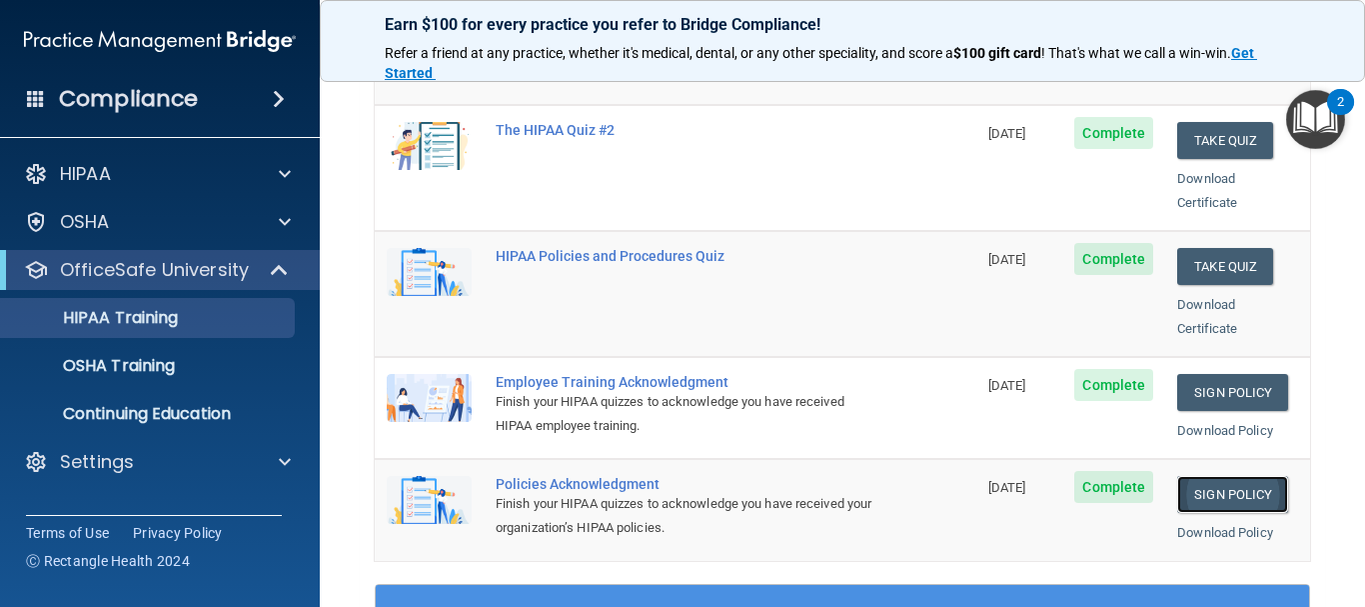
click at [1222, 476] on link "Sign Policy" at bounding box center [1233, 494] width 111 height 37
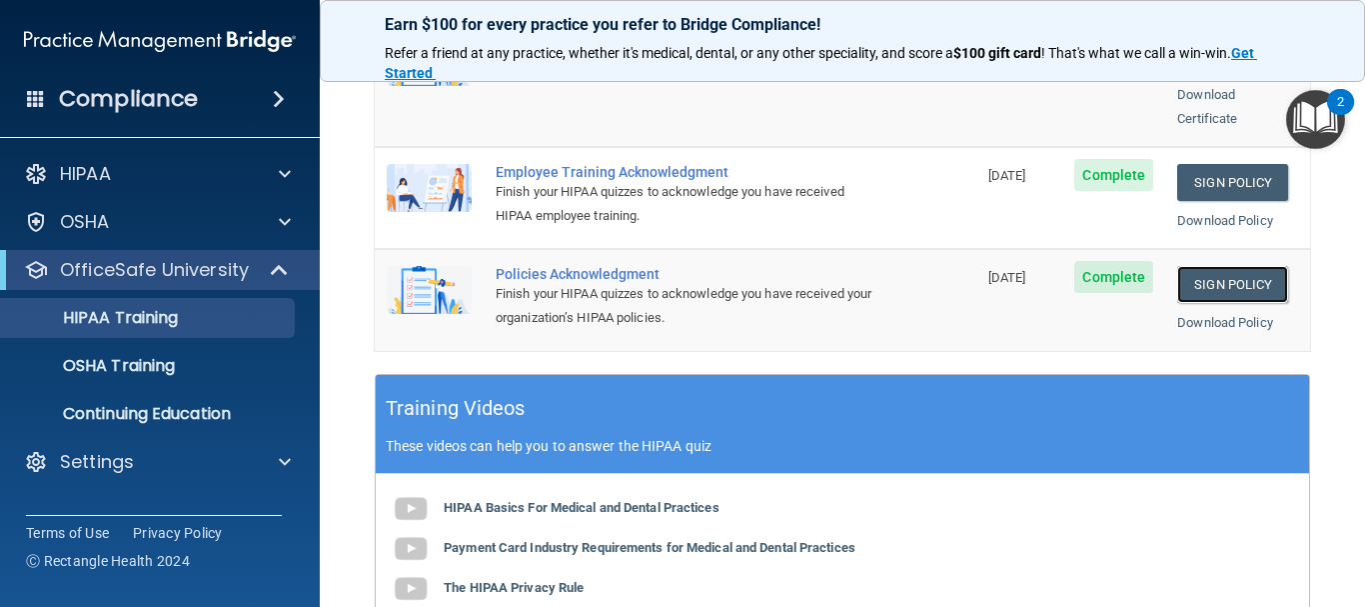
scroll to position [571, 0]
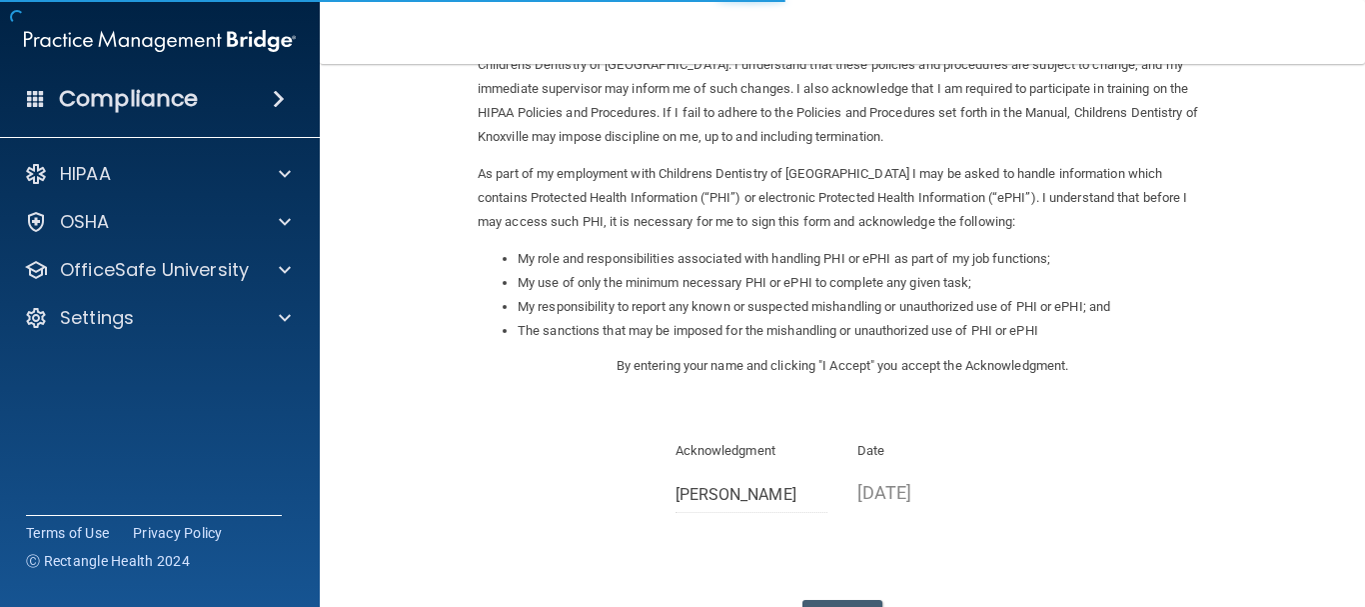
scroll to position [200, 0]
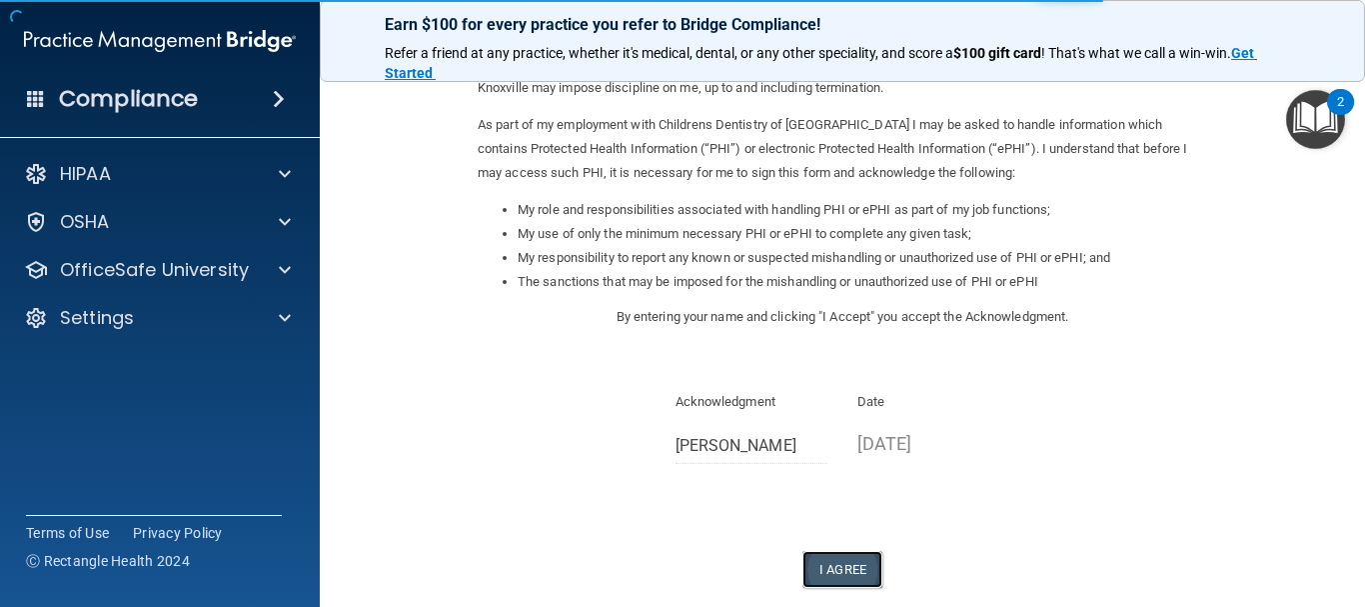
click at [843, 563] on button "I Agree" at bounding box center [843, 569] width 80 height 37
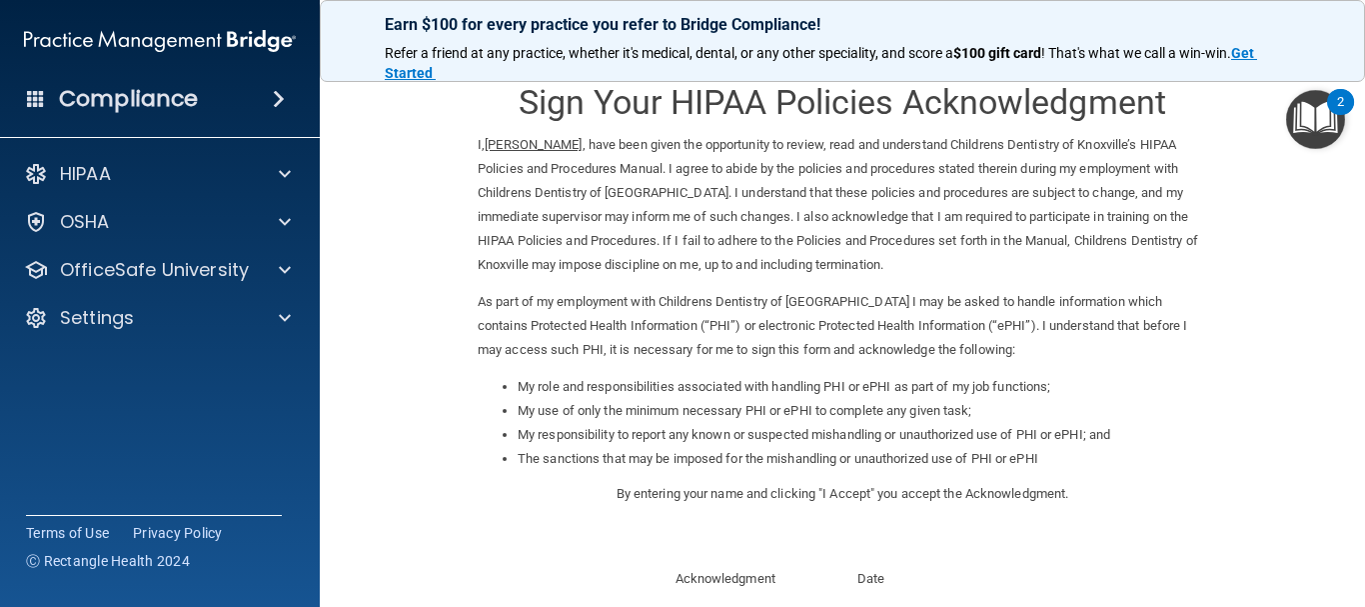
scroll to position [0, 0]
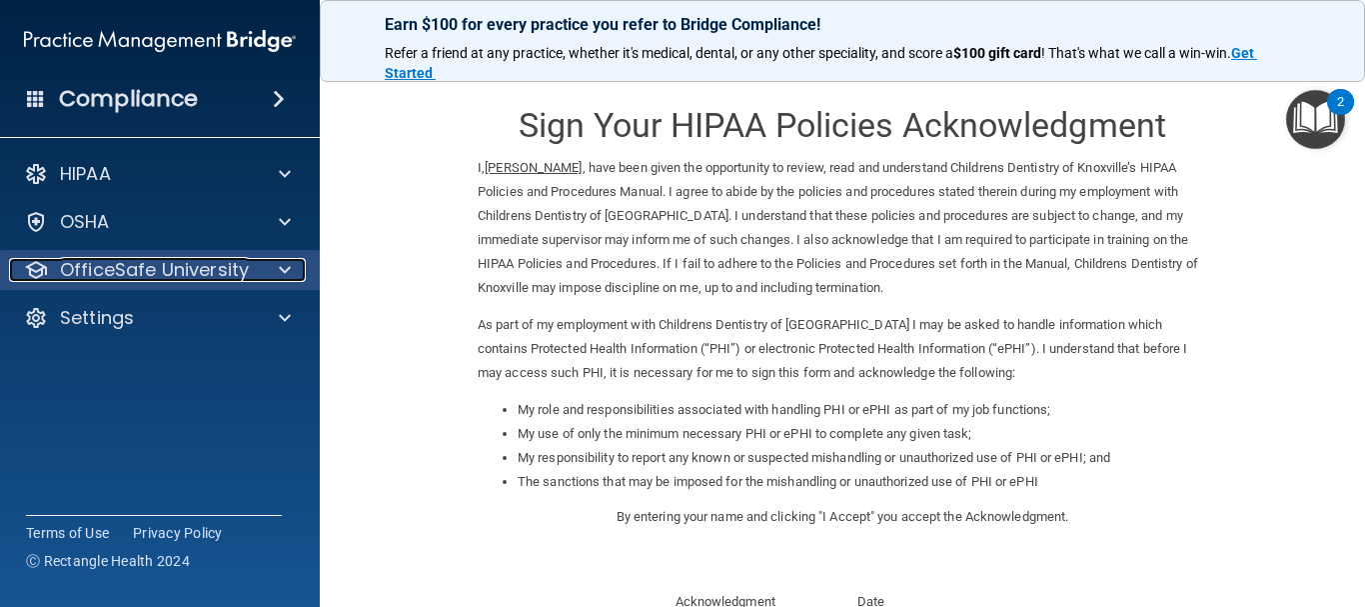
click at [162, 266] on p "OfficeSafe University" at bounding box center [154, 270] width 189 height 24
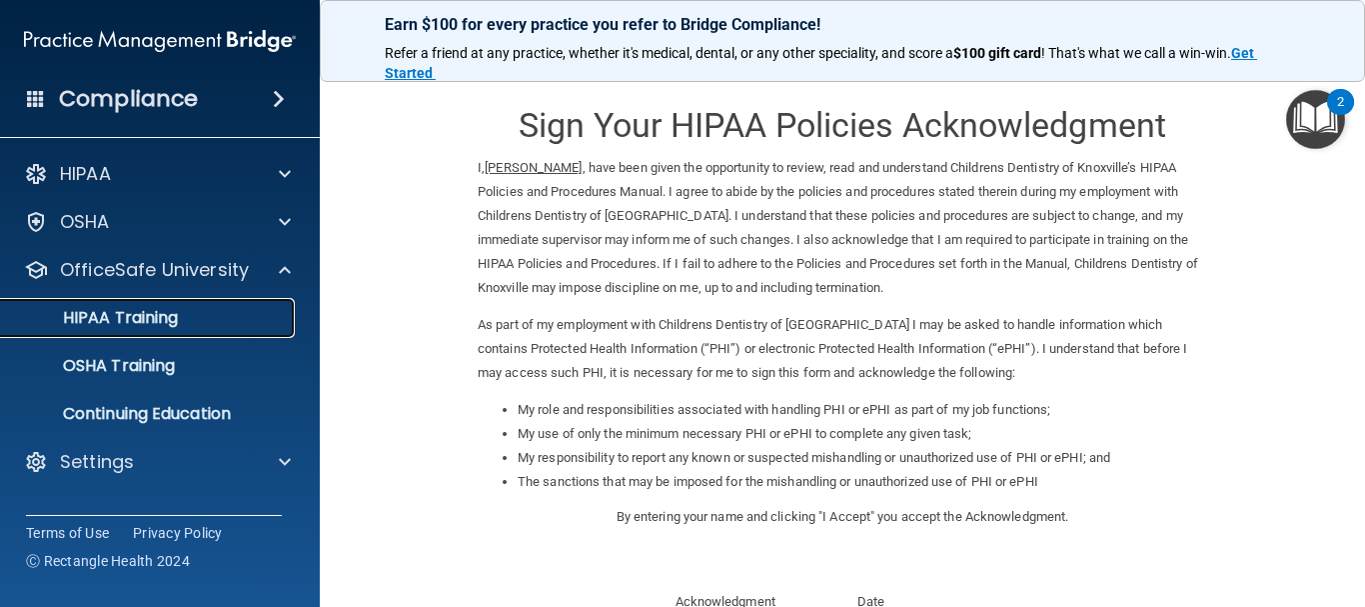
click at [256, 330] on link "HIPAA Training" at bounding box center [137, 318] width 315 height 40
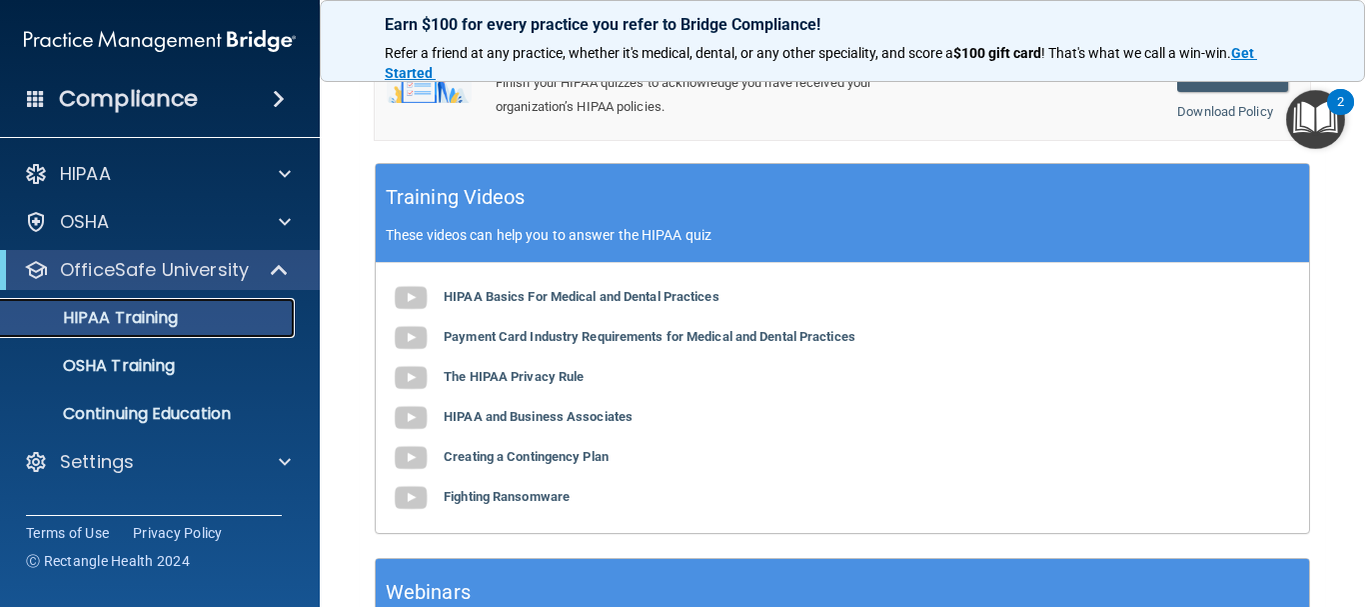
scroll to position [971, 0]
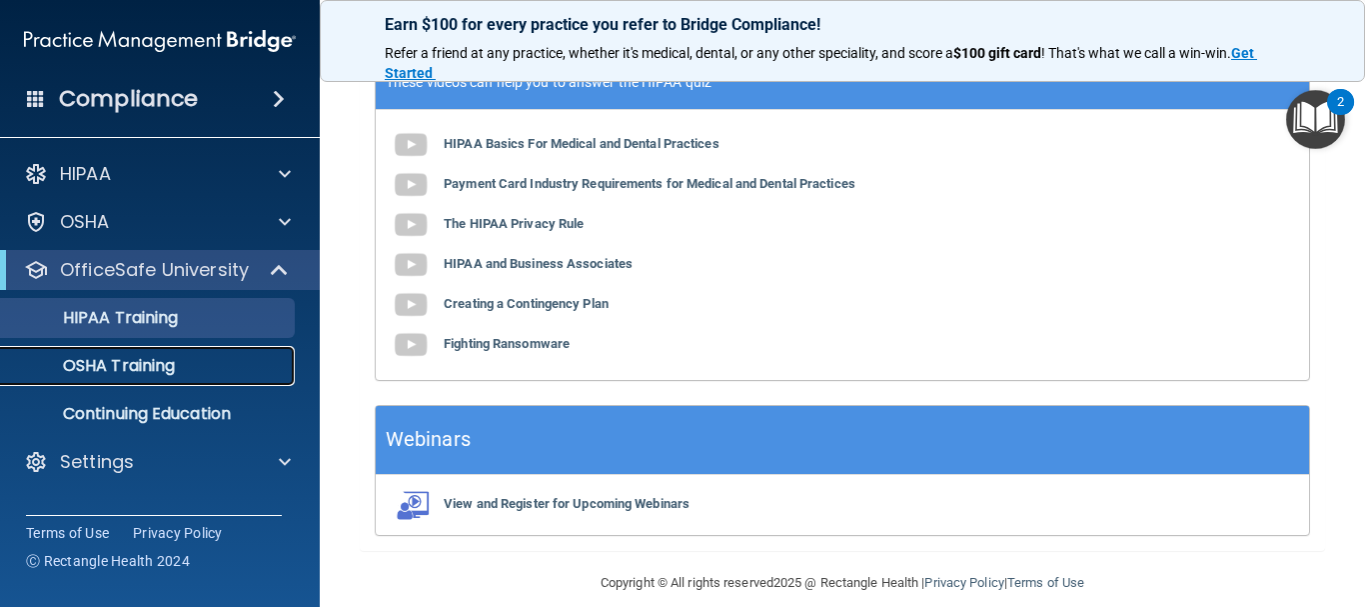
click at [120, 358] on p "OSHA Training" at bounding box center [94, 366] width 162 height 20
